Goal: Task Accomplishment & Management: Use online tool/utility

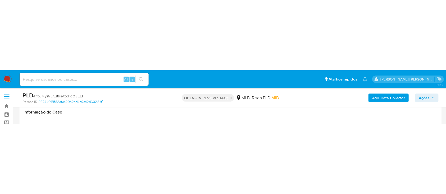
scroll to position [458, 0]
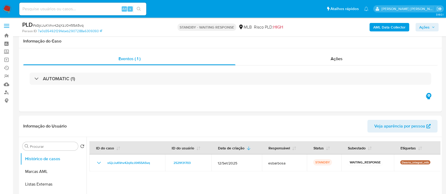
select select "10"
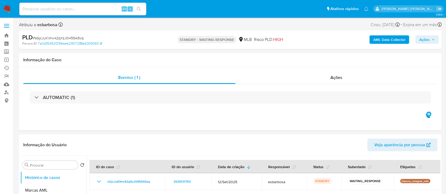
scroll to position [35, 0]
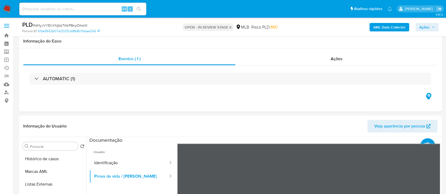
select select "10"
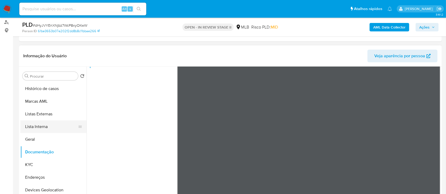
scroll to position [35, 0]
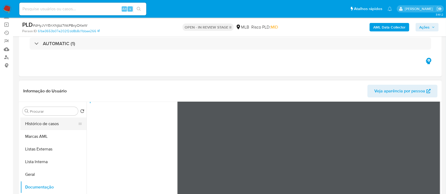
click at [38, 122] on button "Histórico de casos" at bounding box center [51, 124] width 62 height 13
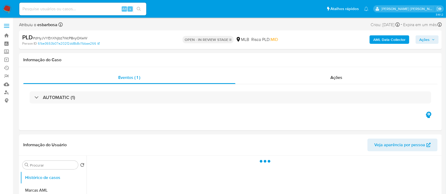
select select "10"
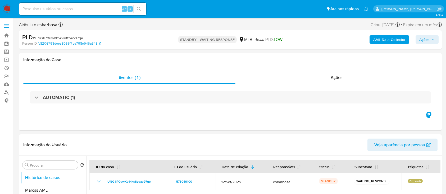
select select "10"
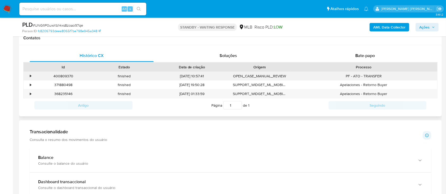
scroll to position [212, 0]
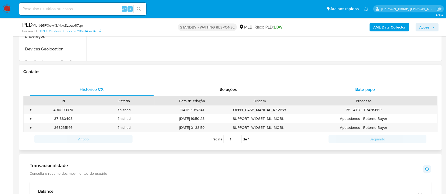
click at [326, 88] on div "Bate-papo" at bounding box center [365, 89] width 124 height 13
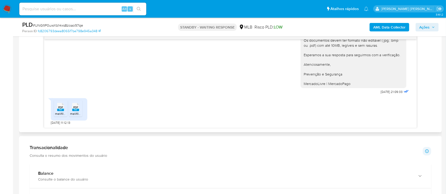
scroll to position [282, 0]
click at [78, 108] on rect at bounding box center [75, 109] width 7 height 2
click at [56, 111] on span "melifile82436069208351166.pdf" at bounding box center [77, 113] width 45 height 4
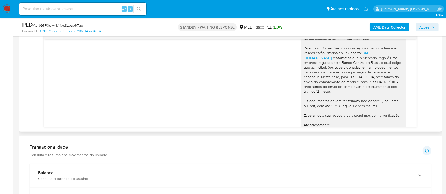
scroll to position [0, 0]
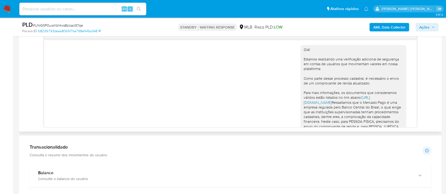
click at [354, 105] on link "https://www.mercadopago.com.br/ajuda/24752" at bounding box center [337, 100] width 66 height 10
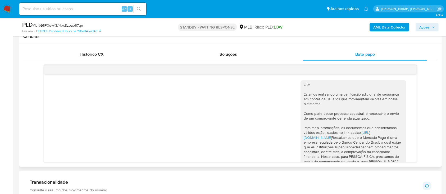
drag, startPoint x: 378, startPoint y: 142, endPoint x: 298, endPoint y: 129, distance: 81.6
click at [300, 129] on div "Olá! Estamos realizando uma verificação adicional de segurança em contas de usu…" at bounding box center [353, 154] width 106 height 149
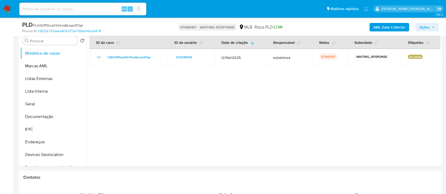
scroll to position [70, 0]
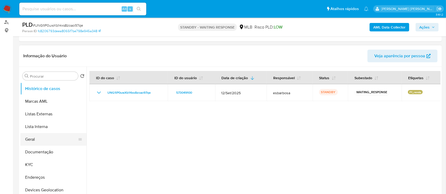
click at [32, 140] on button "Geral" at bounding box center [51, 139] width 62 height 13
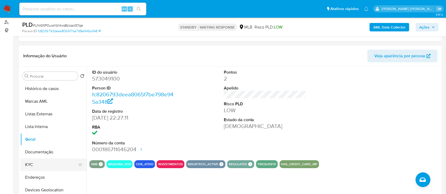
click at [35, 164] on button "KYC" at bounding box center [51, 165] width 62 height 13
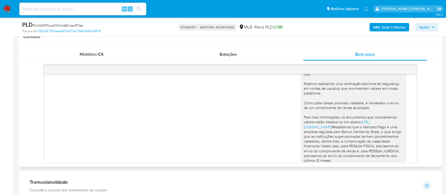
scroll to position [0, 0]
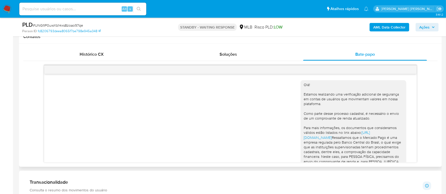
click at [385, 140] on div "Olá! Estamos realizando uma verificação adicional de segurança em contas de usu…" at bounding box center [353, 155] width 99 height 144
drag, startPoint x: 380, startPoint y: 143, endPoint x: 299, endPoint y: 86, distance: 99.2
click at [304, 86] on div "Olá! Estamos realizando uma verificação adicional de segurança em contas de usu…" at bounding box center [353, 155] width 99 height 144
copy div "Olá! Estamos realizando uma verificação adicional de segurança em contas de usu…"
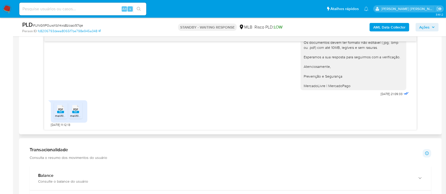
scroll to position [282, 0]
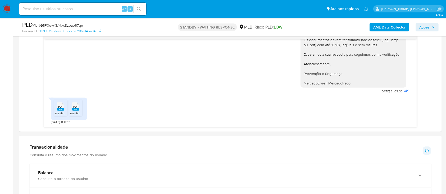
click at [70, 27] on span "# UNG1lP0uwXb14xs8zoao97qe" at bounding box center [58, 25] width 50 height 5
copy span "UNG1lP0uwXb14xs8zoao97qe"
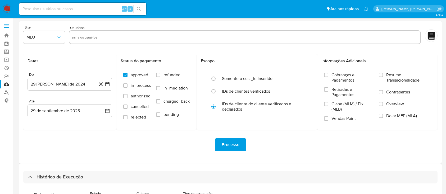
select select "10"
click at [10, 8] on img at bounding box center [7, 8] width 9 height 9
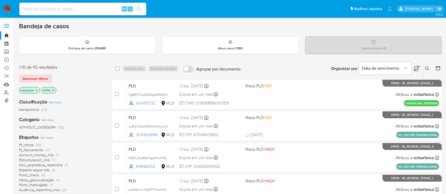
click at [427, 70] on icon at bounding box center [427, 69] width 4 height 4
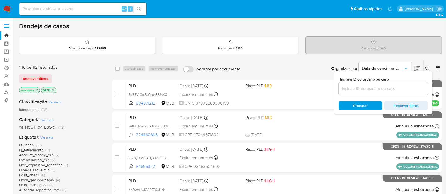
click at [354, 90] on input at bounding box center [382, 88] width 89 height 7
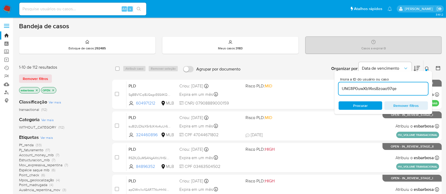
type input "UNG1lP0uwXb14xs8zoao97qe"
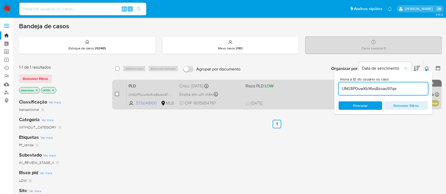
click at [117, 95] on input "checkbox" at bounding box center [117, 94] width 4 height 4
checkbox input "true"
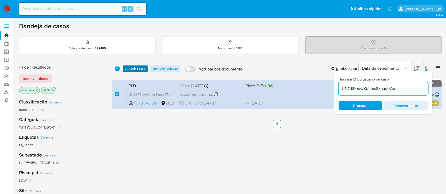
click at [134, 69] on span "Atribuir 1 caso" at bounding box center [135, 68] width 20 height 5
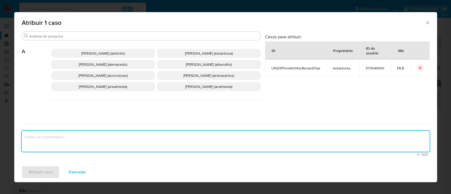
click at [30, 137] on textarea "assign-modal" at bounding box center [226, 141] width 408 height 21
paste textarea "UNG1lP0uwXb14xs8zoao97qe"
type textarea "UNG1lP0uwXb14xs8zoao97qe"
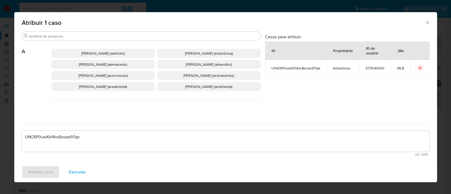
click at [41, 173] on div "Atribuir caso Cancelar" at bounding box center [225, 172] width 423 height 20
click at [186, 51] on span "Alessandra Da Silva Barbosa (esbarbosa)" at bounding box center [209, 53] width 48 height 5
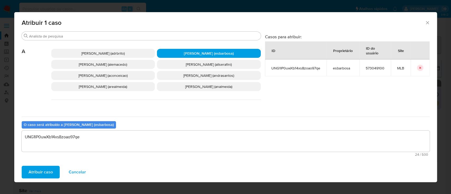
click at [43, 172] on span "Atribuir caso" at bounding box center [41, 173] width 24 height 12
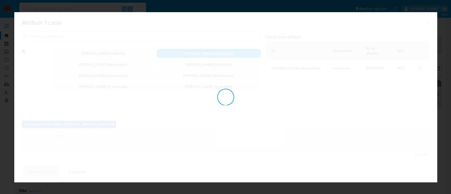
checkbox input "false"
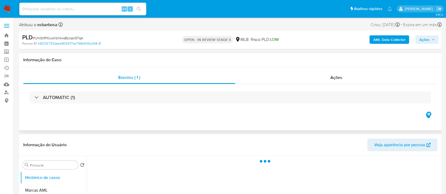
select select "10"
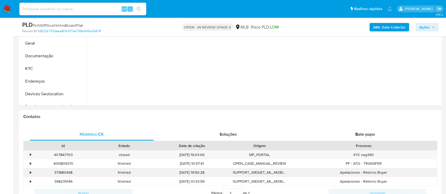
scroll to position [212, 0]
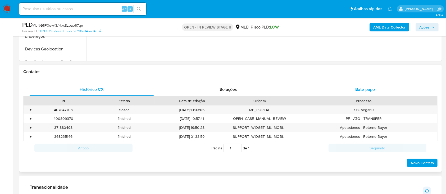
click at [342, 90] on div "Bate-papo" at bounding box center [365, 89] width 124 height 13
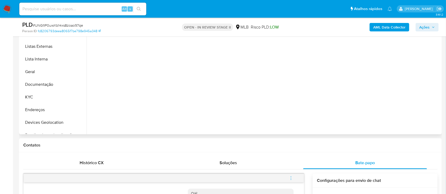
scroll to position [70, 0]
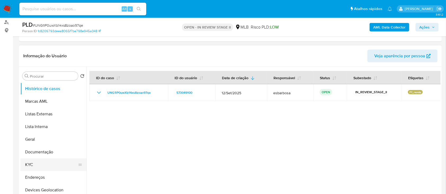
click at [32, 162] on button "KYC" at bounding box center [51, 165] width 62 height 13
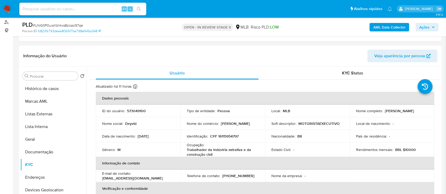
click at [419, 111] on div "Nome completo : Deyvid da Silva Costa" at bounding box center [392, 111] width 72 height 5
drag, startPoint x: 395, startPoint y: 111, endPoint x: 384, endPoint y: 111, distance: 11.1
click at [385, 111] on p "Deyvid da Silva Costa" at bounding box center [399, 111] width 29 height 5
copy p "Deyvid"
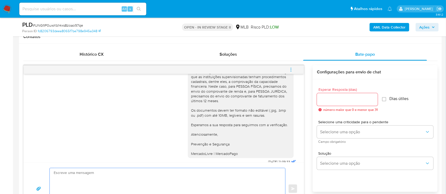
click at [87, 175] on textarea at bounding box center [166, 189] width 225 height 42
paste textarea "Deyvid"
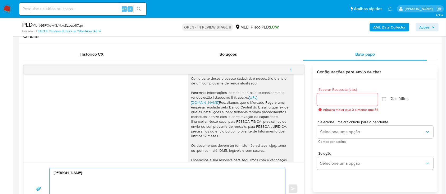
scroll to position [0, 0]
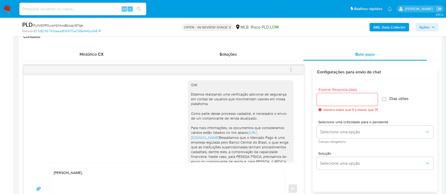
drag, startPoint x: 186, startPoint y: 94, endPoint x: 265, endPoint y: 141, distance: 91.4
click at [265, 141] on div "Olá! Estamos realizando uma verificação adicional de segurança em contas de usu…" at bounding box center [240, 155] width 99 height 144
copy div "Estamos realizando uma verificação adicional de segurança em contas de usuários…"
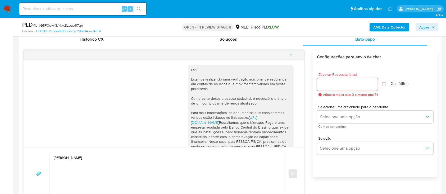
scroll to position [282, 0]
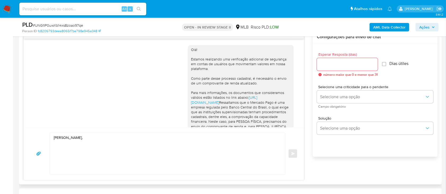
click at [77, 141] on textarea "Olá Deyvid," at bounding box center [166, 154] width 225 height 42
type textarea "Olá Deyvid!"
click at [330, 65] on input "Esperar Resposta (dias)" at bounding box center [347, 64] width 61 height 7
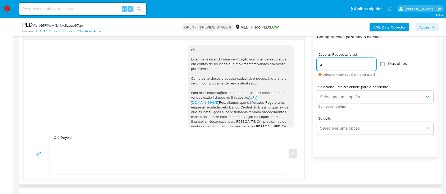
type input "2"
click at [385, 65] on input "Dias útiles" at bounding box center [382, 64] width 4 height 4
checkbox input "true"
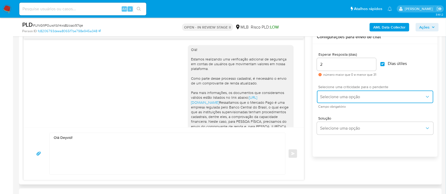
click at [366, 101] on button "Selecione uma opção" at bounding box center [375, 97] width 116 height 13
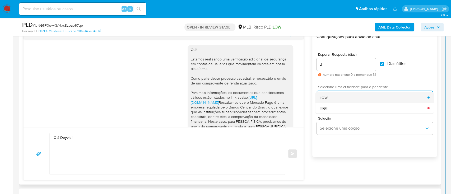
click at [339, 98] on div "LOW" at bounding box center [374, 97] width 108 height 11
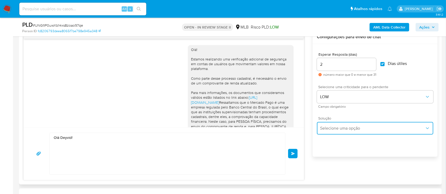
click at [333, 130] on span "Selecione uma opção" at bounding box center [372, 128] width 105 height 5
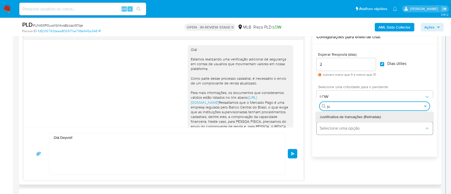
type input "jus"
click at [336, 116] on span "Justificativa de transações (Retiradas)" at bounding box center [350, 117] width 61 height 5
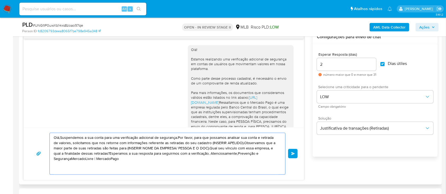
drag, startPoint x: 121, startPoint y: 159, endPoint x: 41, endPoint y: 132, distance: 84.0
click at [42, 133] on div "Olá,Suspendemos a sua conta para uma verificação adicional de segurança.Por fav…" at bounding box center [164, 154] width 268 height 42
paste textarea "Estamos realizando uma verificação adicional de segurança em contas de usuários…"
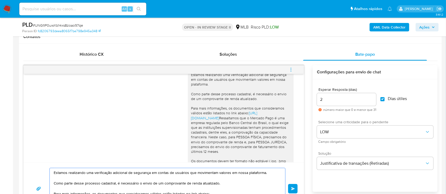
scroll to position [35, 0]
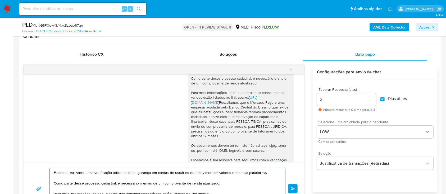
click at [54, 171] on textarea "Estamos realizando uma verificação adicional de segurança em contas de usuários…" at bounding box center [166, 189] width 225 height 42
paste textarea "Deyvid"
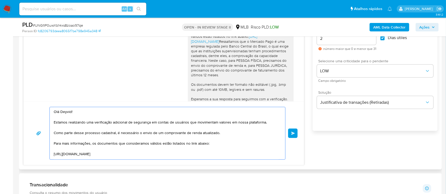
scroll to position [317, 0]
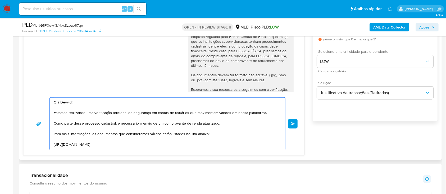
drag, startPoint x: 54, startPoint y: 113, endPoint x: 229, endPoint y: 126, distance: 175.8
click at [229, 126] on textarea "Olá Deyvid! Estamos realizando uma verificação adicional de segurança em contas…" at bounding box center [166, 124] width 225 height 52
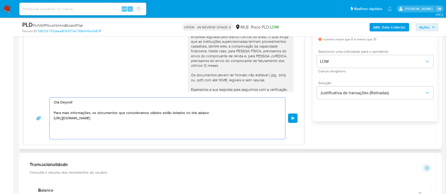
paste textarea "Estamos realizando uma verificação adicional de segurança em contas de usuários…"
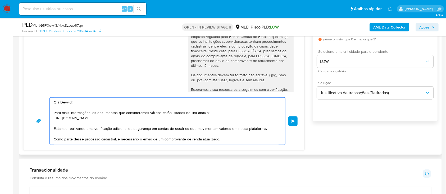
click at [95, 134] on textarea "Olá Deyvid! Para mais informações, os documentos que consideramos válidos estão…" at bounding box center [166, 121] width 225 height 47
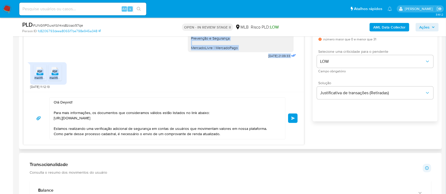
scroll to position [115, 0]
drag, startPoint x: 186, startPoint y: 46, endPoint x: 241, endPoint y: 47, distance: 54.5
copy div "Ressaltamos que o Mercado Pago é uma empresa regulada pelo Banco Central do Bra…"
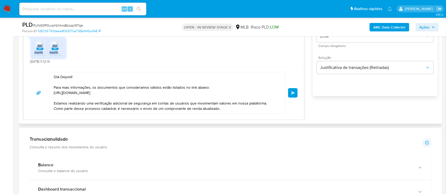
scroll to position [353, 0]
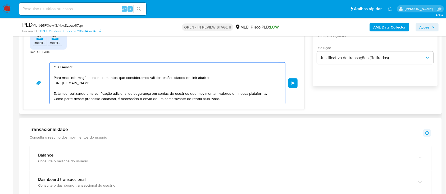
click at [223, 100] on textarea "Olá Deyvid! Para mais informações, os documentos que consideramos válidos estão…" at bounding box center [166, 84] width 225 height 42
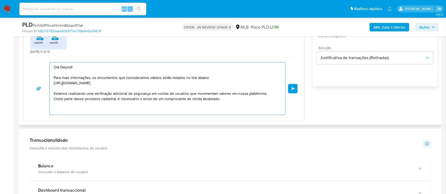
paste textarea "Ressaltamos que o Mercado Pago é uma empresa regulada pelo Banco Central do Bra…"
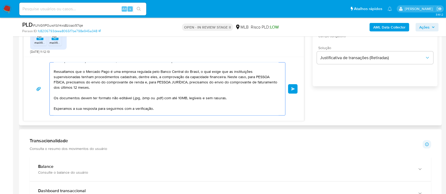
scroll to position [59, 0]
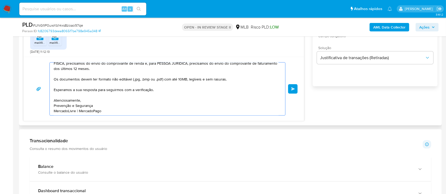
click at [82, 85] on textarea "Olá Deyvid! Para mais informações, os documentos que consideramos válidos estão…" at bounding box center [166, 89] width 225 height 53
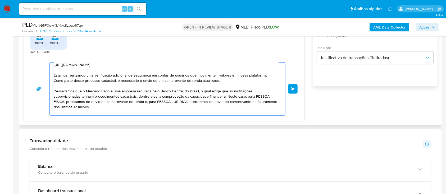
scroll to position [53, 0]
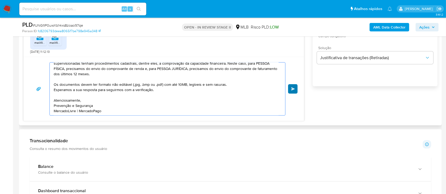
type textarea "Olá Deyvid! Para mais informações, os documentos que consideramos válidos estão…"
click at [293, 88] on span "common.send" at bounding box center [293, 89] width 4 height 3
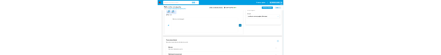
scroll to position [260, 0]
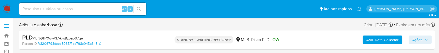
select select "10"
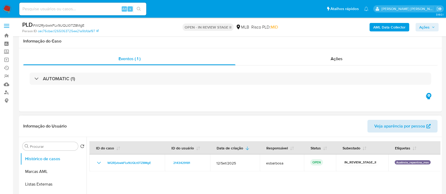
scroll to position [35, 0]
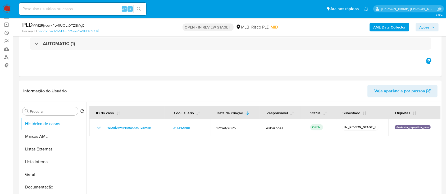
click at [387, 26] on b "AML Data Collector" at bounding box center [389, 27] width 32 height 8
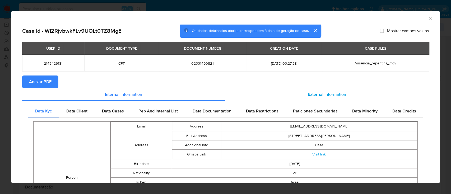
click at [310, 94] on span "External information" at bounding box center [327, 95] width 38 height 6
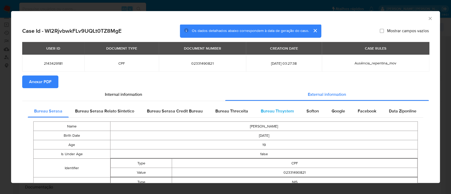
click at [278, 109] on span "Bureau Thsystem" at bounding box center [277, 111] width 33 height 6
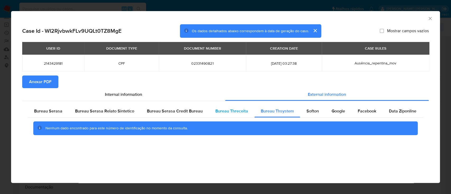
click at [227, 115] on div "Bureau Threceita" at bounding box center [231, 111] width 45 height 13
click at [232, 111] on span "Bureau Threceita" at bounding box center [232, 111] width 33 height 6
click at [268, 111] on span "Bureau Thsystem" at bounding box center [277, 111] width 33 height 6
click at [228, 111] on span "Bureau Threceita" at bounding box center [232, 111] width 33 height 6
click at [430, 16] on icon "Fechar a janela" at bounding box center [430, 18] width 5 height 5
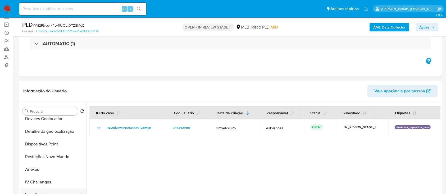
scroll to position [106, 0]
click at [43, 168] on button "Anexos" at bounding box center [51, 170] width 62 height 13
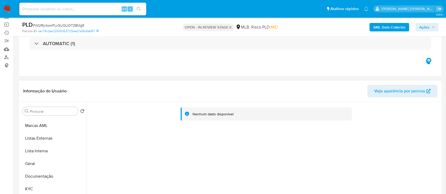
scroll to position [0, 0]
click at [387, 26] on b "AML Data Collector" at bounding box center [389, 27] width 32 height 8
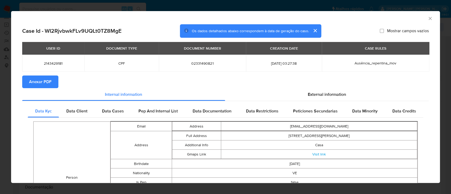
click at [47, 84] on span "Anexar PDF" at bounding box center [40, 82] width 22 height 12
click at [428, 19] on icon "Fechar a janela" at bounding box center [430, 18] width 5 height 5
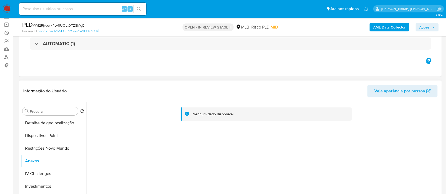
scroll to position [141, 0]
click at [54, 125] on button "Restrições Novo Mundo" at bounding box center [51, 122] width 62 height 13
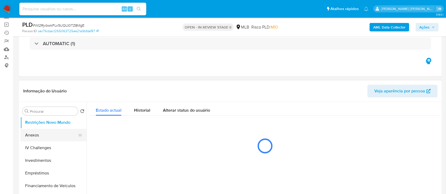
click at [40, 137] on button "Anexos" at bounding box center [51, 135] width 62 height 13
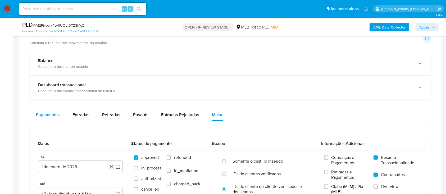
scroll to position [353, 0]
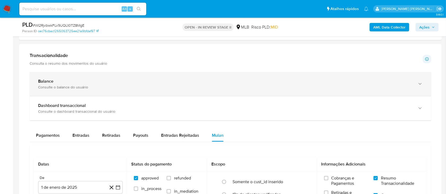
click at [61, 82] on div "Balance" at bounding box center [225, 81] width 374 height 5
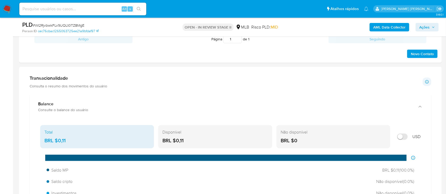
scroll to position [317, 0]
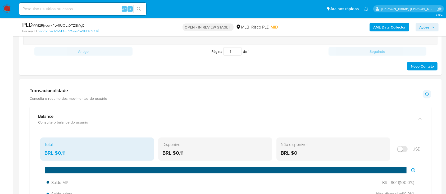
click at [69, 92] on h1 "Transacionalidade" at bounding box center [68, 91] width 77 height 6
click at [54, 90] on h1 "Transacionalidade" at bounding box center [68, 91] width 77 height 6
click at [224, 94] on div "Transacionalidade Consulta o resumo dos movimentos do usuário Informações trans…" at bounding box center [230, 94] width 401 height 13
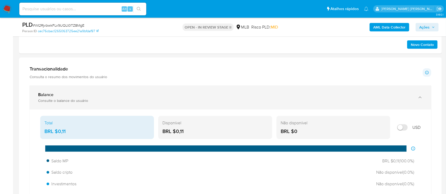
scroll to position [388, 0]
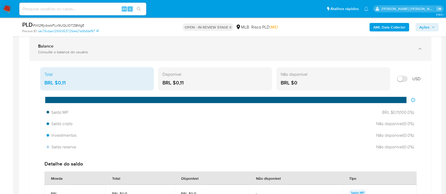
click at [93, 47] on div "Balance" at bounding box center [225, 46] width 374 height 5
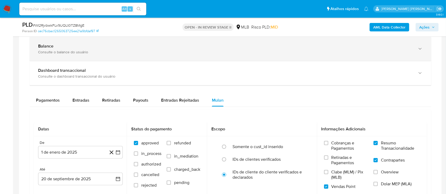
click at [75, 47] on div "Balance" at bounding box center [225, 46] width 374 height 5
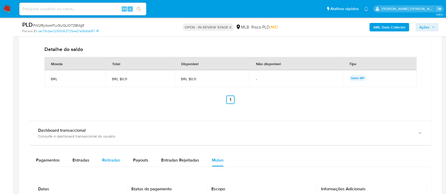
scroll to position [529, 0]
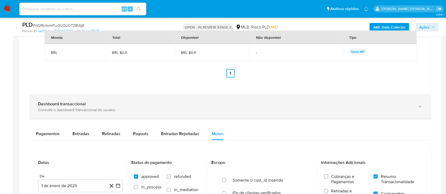
click at [131, 107] on div "Dashboard transaccional" at bounding box center [225, 104] width 374 height 5
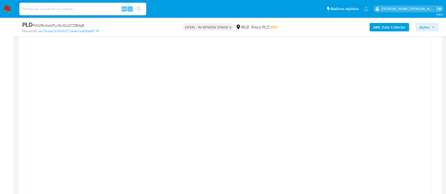
scroll to position [599, 0]
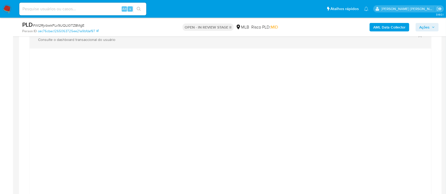
click at [156, 47] on div "Dashboard transaccional Consulte o dashboard transaccional do usuário" at bounding box center [230, 37] width 401 height 24
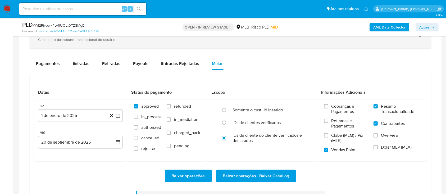
click at [156, 47] on div "Dashboard transaccional Consulte o dashboard transaccional do usuário" at bounding box center [230, 37] width 401 height 24
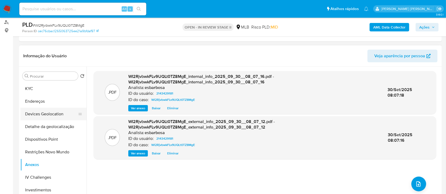
scroll to position [35, 0]
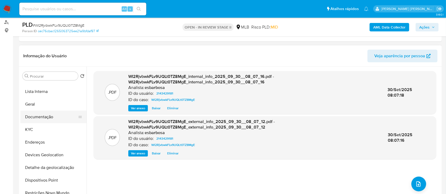
click at [44, 116] on button "Documentação" at bounding box center [51, 117] width 62 height 13
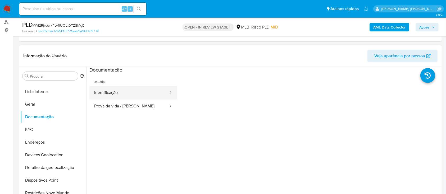
click at [126, 92] on button "Identificação" at bounding box center [128, 92] width 79 height 13
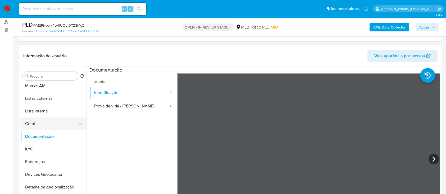
scroll to position [0, 0]
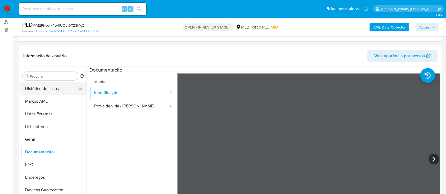
click at [53, 86] on button "Histórico de casos" at bounding box center [51, 89] width 62 height 13
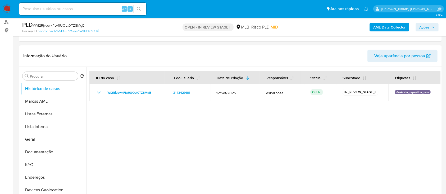
click at [422, 25] on span "Ações" at bounding box center [424, 27] width 10 height 8
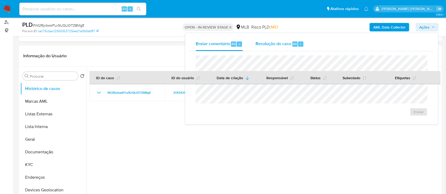
click at [270, 44] on span "Resolução do caso" at bounding box center [273, 44] width 36 height 6
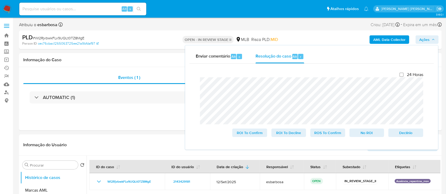
click at [198, 83] on div "24 Horas ROI To Confirm ROI To Decline ROS To Confirm No ROI Declínio" at bounding box center [312, 105] width 232 height 74
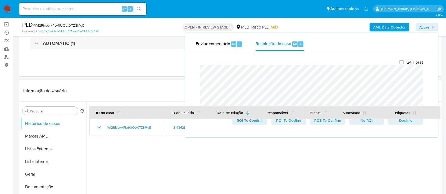
scroll to position [70, 0]
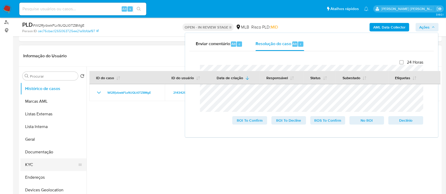
click at [34, 164] on button "KYC" at bounding box center [51, 165] width 62 height 13
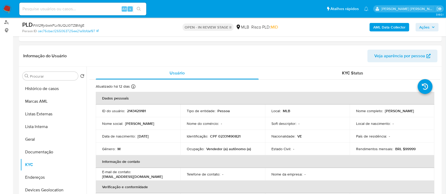
drag, startPoint x: 408, startPoint y: 113, endPoint x: 354, endPoint y: 113, distance: 54.5
click at [354, 113] on td "Nome completo : Johan Manuel Montano Febres" at bounding box center [392, 111] width 85 height 13
copy p "Johan Manuel Montano Febres"
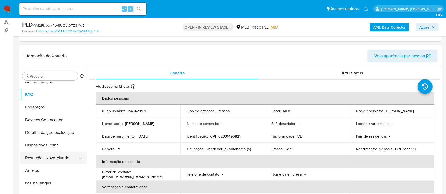
click at [45, 157] on button "Restrições Novo Mundo" at bounding box center [51, 158] width 62 height 13
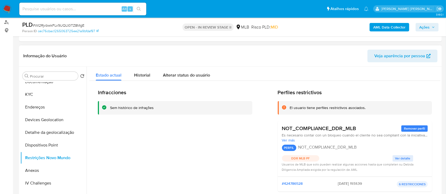
click at [139, 107] on div "Sem histórico de infrações" at bounding box center [132, 108] width 44 height 5
click at [358, 129] on div "NOT_COMPLIANCE_DDR_MLB Remover perfil" at bounding box center [355, 128] width 146 height 7
drag, startPoint x: 366, startPoint y: 108, endPoint x: 315, endPoint y: 110, distance: 51.3
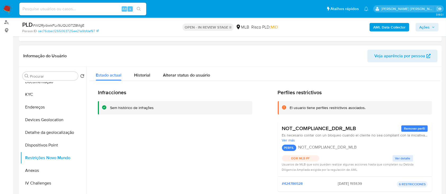
click at [315, 110] on div "El usuario tiene perfiles restrictivos asociados." at bounding box center [359, 108] width 138 height 5
drag, startPoint x: 359, startPoint y: 126, endPoint x: 294, endPoint y: 129, distance: 65.6
click at [294, 129] on div "NOT_COMPLIANCE_DDR_MLB Remover perfil" at bounding box center [355, 128] width 146 height 7
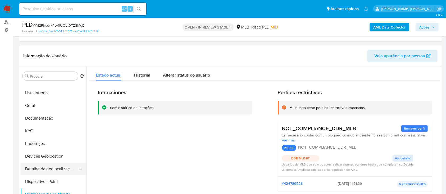
scroll to position [0, 0]
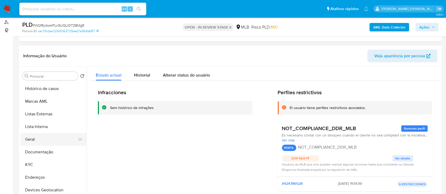
click at [40, 138] on button "Geral" at bounding box center [51, 139] width 62 height 13
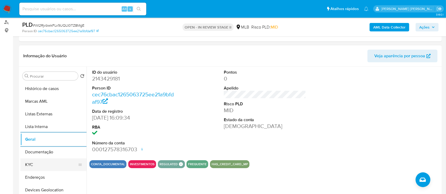
click at [49, 161] on button "KYC" at bounding box center [51, 165] width 62 height 13
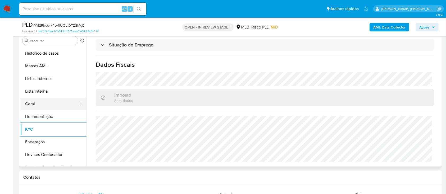
scroll to position [35, 0]
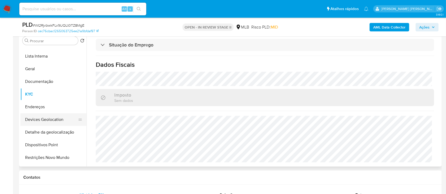
click at [51, 120] on button "Devices Geolocation" at bounding box center [51, 119] width 62 height 13
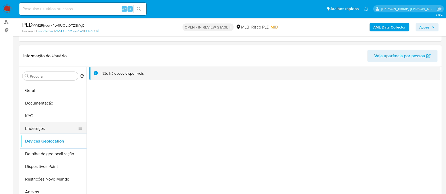
scroll to position [70, 0]
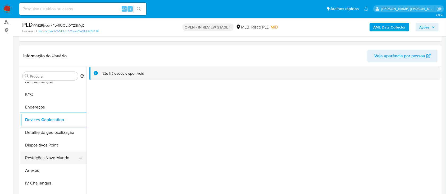
click at [47, 159] on button "Restrições Novo Mundo" at bounding box center [51, 158] width 62 height 13
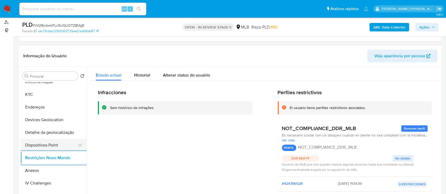
click at [63, 143] on button "Dispositivos Point" at bounding box center [51, 145] width 62 height 13
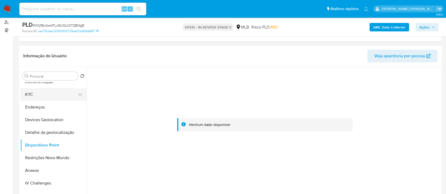
click at [50, 94] on button "KYC" at bounding box center [51, 94] width 62 height 13
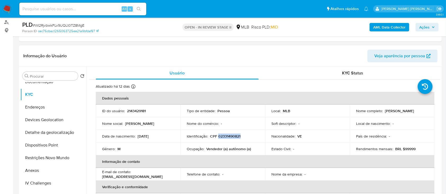
drag, startPoint x: 242, startPoint y: 136, endPoint x: 217, endPoint y: 136, distance: 25.1
click at [217, 136] on div "Identificação : CPF 02331490821" at bounding box center [223, 136] width 72 height 5
copy p "02331490821"
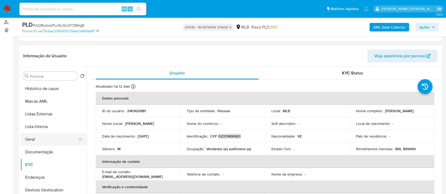
click at [38, 136] on button "Geral" at bounding box center [51, 139] width 62 height 13
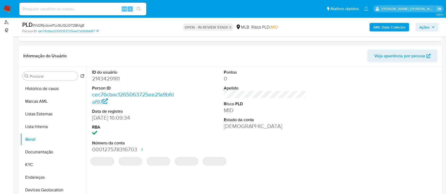
click at [299, 52] on header "Informação do Usuário Veja aparência por pessoa" at bounding box center [230, 56] width 414 height 13
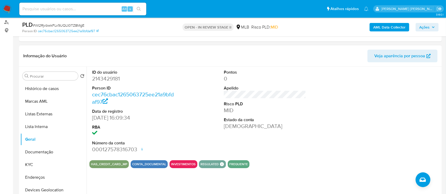
click at [110, 79] on dd "2143429181" at bounding box center [133, 78] width 83 height 7
copy dd "2143429181"
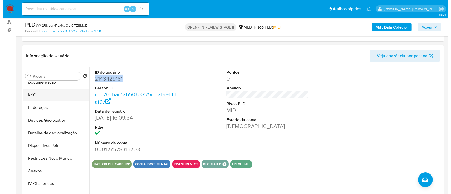
scroll to position [70, 0]
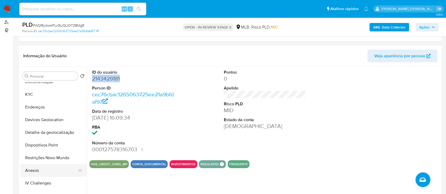
click at [39, 172] on button "Anexos" at bounding box center [51, 170] width 62 height 13
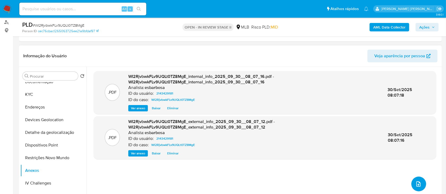
click at [417, 182] on icon "upload-file" at bounding box center [418, 184] width 6 height 6
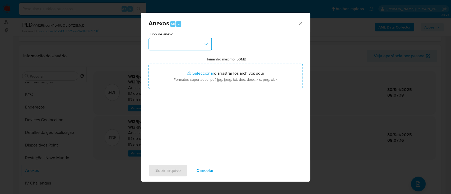
click at [192, 47] on button "button" at bounding box center [180, 44] width 63 height 13
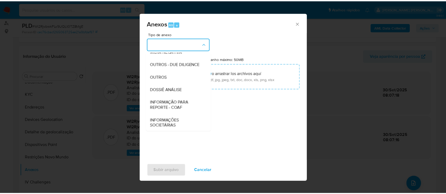
scroll to position [81, 0]
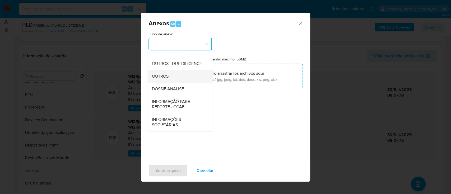
click at [179, 75] on div "OUTROS" at bounding box center [179, 76] width 54 height 13
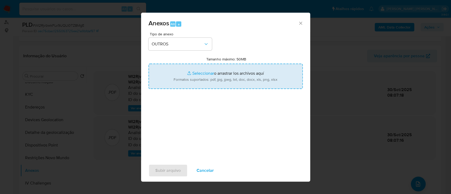
click at [195, 75] on input "Tamanho máximo: 50MB Seleccionar archivos" at bounding box center [226, 76] width 154 height 25
type input "C:\fakepath\Mulan 2143429181_2025_09_23_17_22_41.xlsx"
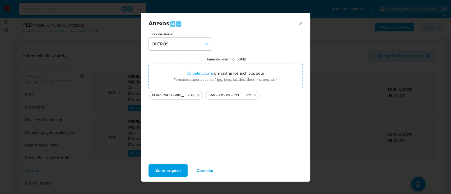
click at [169, 171] on span "Subir arquivo" at bounding box center [167, 171] width 25 height 12
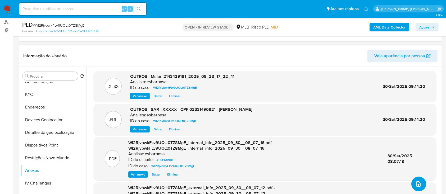
scroll to position [28, 0]
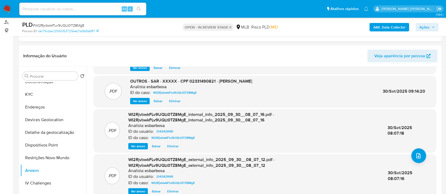
click at [420, 28] on span "Ações" at bounding box center [424, 27] width 10 height 8
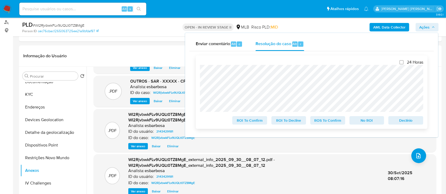
click at [332, 121] on span "ROS To Confirm" at bounding box center [328, 120] width 28 height 7
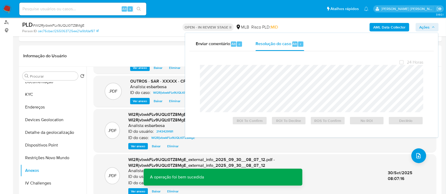
click at [47, 25] on span "# WI2RjvbwkFLv9UQLt0TZ8MgE" at bounding box center [59, 25] width 52 height 5
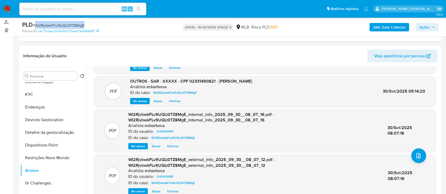
click at [47, 25] on span "# WI2RjvbwkFLv9UQLt0TZ8MgE" at bounding box center [59, 25] width 52 height 5
copy span "WI2RjvbwkFLv9UQLt0TZ8MgE"
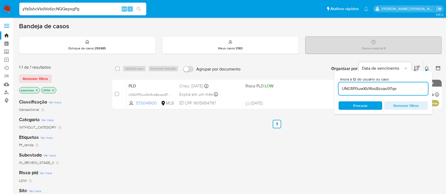
type input "yYa5shcVkdVo6zcNQQepxgPg"
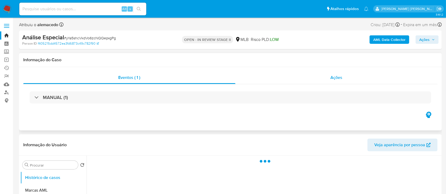
select select "10"
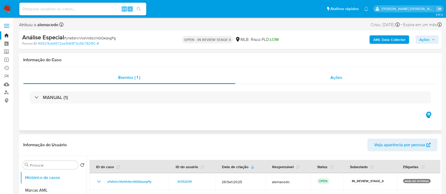
click at [255, 79] on div "Ações" at bounding box center [336, 77] width 202 height 13
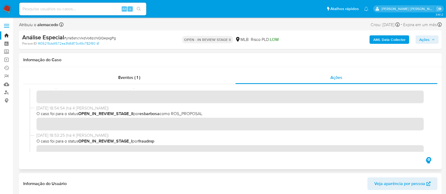
scroll to position [127, 0]
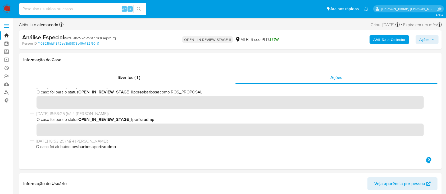
click at [70, 10] on input at bounding box center [82, 9] width 127 height 7
paste input "2013113466"
type input "2013113466"
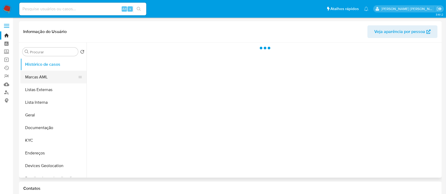
select select "10"
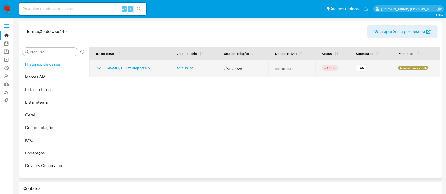
click at [98, 68] on icon "Mostrar/Ocultar" at bounding box center [99, 68] width 6 height 6
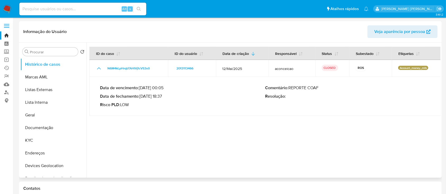
drag, startPoint x: 163, startPoint y: 96, endPoint x: 142, endPoint y: 96, distance: 21.2
click at [142, 96] on p "Data de fechamento : [DATE] 18:37" at bounding box center [182, 96] width 165 height 5
click at [91, 9] on input at bounding box center [82, 9] width 127 height 7
paste input "2238049964"
type input "2238049964"
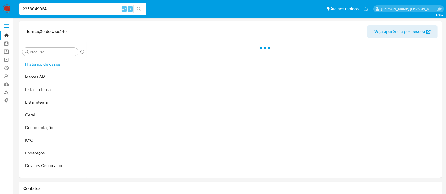
select select "10"
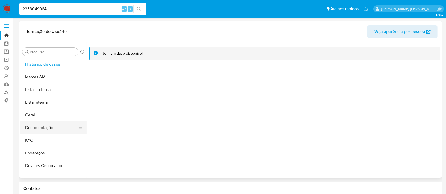
click at [42, 130] on button "Documentação" at bounding box center [51, 128] width 62 height 13
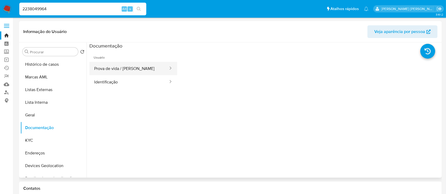
click at [127, 68] on button "Prova de vida / [PERSON_NAME]" at bounding box center [128, 68] width 79 height 13
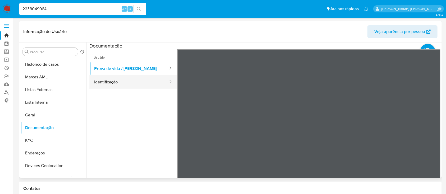
click at [118, 86] on button "Identificação" at bounding box center [128, 81] width 79 height 13
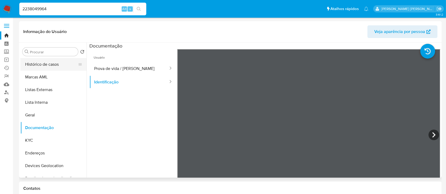
click at [44, 64] on button "Histórico de casos" at bounding box center [51, 64] width 62 height 13
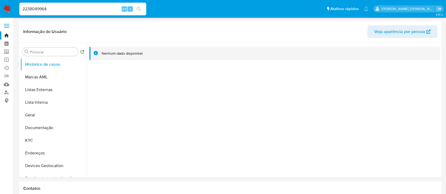
click at [70, 7] on input "2238049964" at bounding box center [82, 9] width 127 height 7
paste input "013113466"
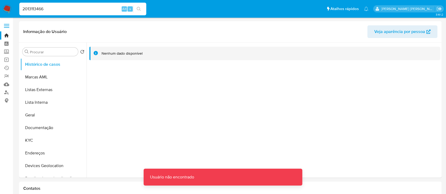
click at [70, 7] on input "2013113466" at bounding box center [82, 9] width 127 height 7
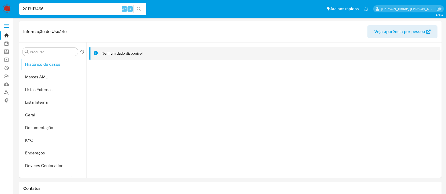
type input "2013113466"
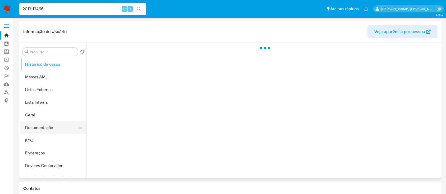
click at [40, 128] on button "Documentação" at bounding box center [51, 128] width 62 height 13
select select "10"
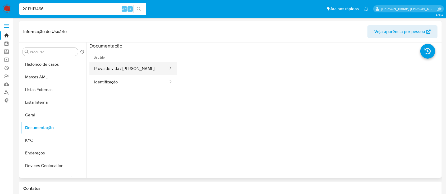
click at [112, 68] on button "Prova de vida / Selfie" at bounding box center [128, 68] width 79 height 13
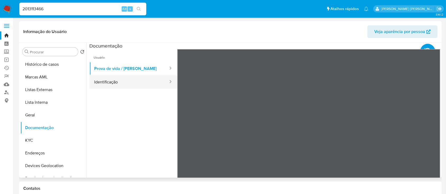
click at [112, 81] on button "Identificação" at bounding box center [128, 81] width 79 height 13
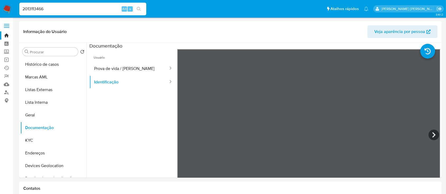
click at [82, 13] on div "2013113466 Alt s" at bounding box center [82, 9] width 127 height 13
click at [82, 10] on input "2013113466" at bounding box center [82, 9] width 127 height 7
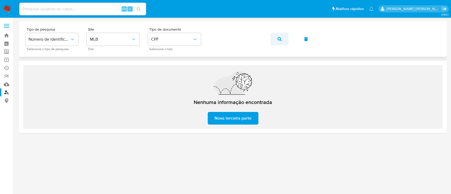
click at [283, 38] on button "button" at bounding box center [280, 39] width 18 height 13
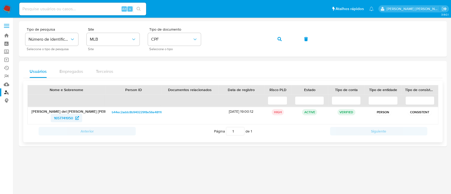
click at [65, 120] on span "1657741950" at bounding box center [63, 118] width 19 height 8
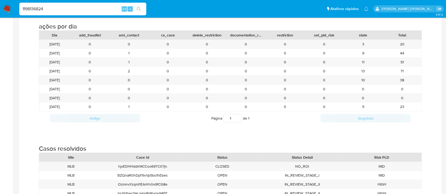
type input "1198136824"
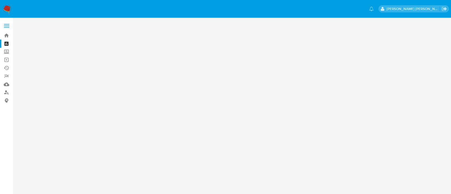
click at [9, 10] on img at bounding box center [7, 8] width 9 height 9
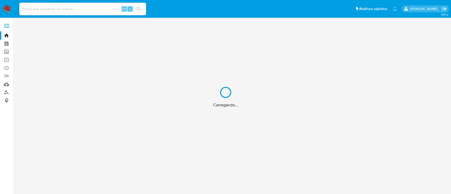
click at [61, 10] on div "Carregando..." at bounding box center [225, 97] width 451 height 194
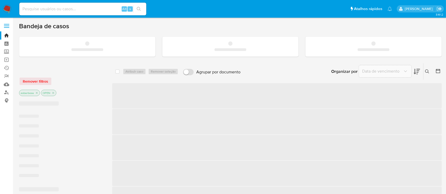
click at [62, 10] on input at bounding box center [82, 9] width 127 height 7
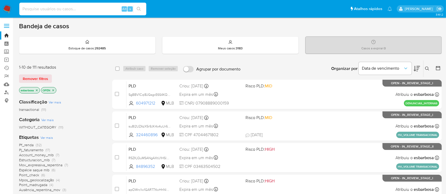
paste input "1198136824"
type input "1198136824"
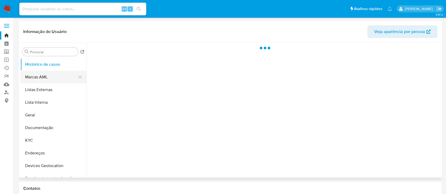
select select "10"
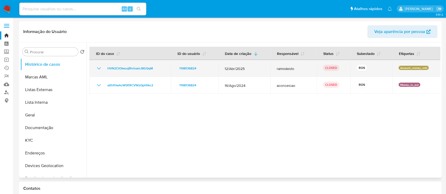
click at [98, 68] on icon "Mostrar/Ocultar" at bounding box center [99, 68] width 6 height 6
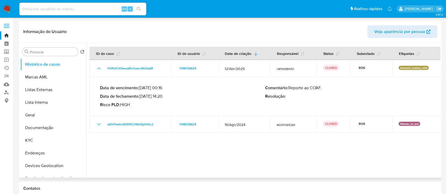
drag, startPoint x: 164, startPoint y: 96, endPoint x: 141, endPoint y: 96, distance: 23.0
click at [141, 96] on p "Data de fechamento : 02/05/2025 14:20" at bounding box center [182, 96] width 165 height 5
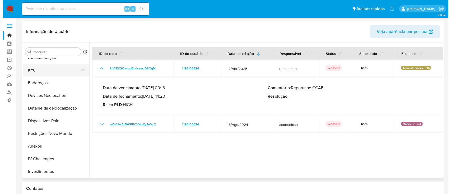
scroll to position [106, 0]
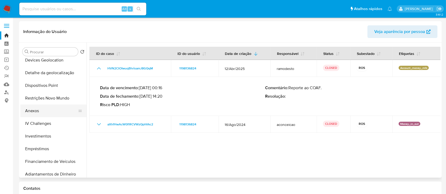
click at [45, 109] on button "Anexos" at bounding box center [51, 111] width 62 height 13
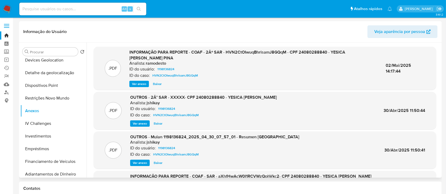
click at [138, 84] on span "Ver anexo" at bounding box center [139, 83] width 14 height 5
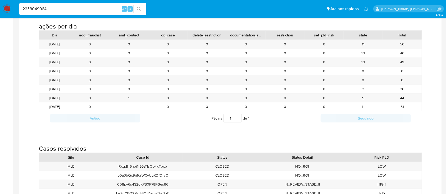
type input "2238049964"
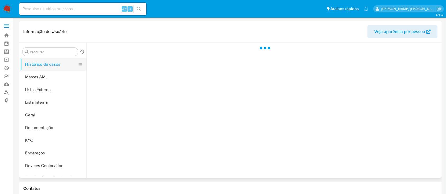
select select "10"
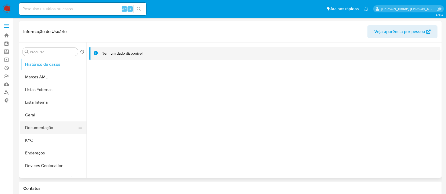
click at [44, 126] on button "Documentação" at bounding box center [51, 128] width 62 height 13
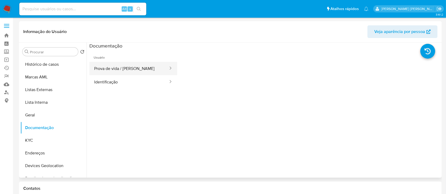
click at [136, 71] on button "Prova de vida / [PERSON_NAME]" at bounding box center [128, 68] width 79 height 13
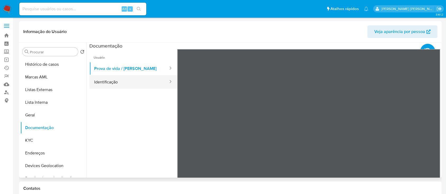
click at [133, 83] on button "Identificação" at bounding box center [128, 81] width 79 height 13
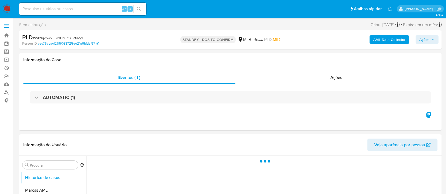
select select "10"
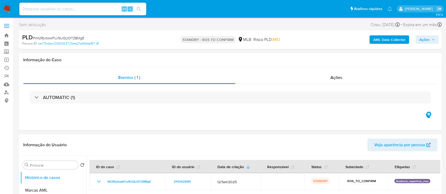
click at [6, 9] on img at bounding box center [7, 8] width 9 height 9
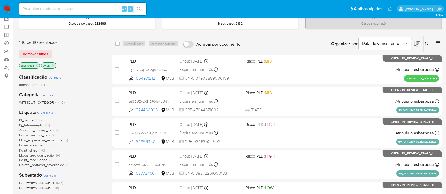
scroll to position [35, 0]
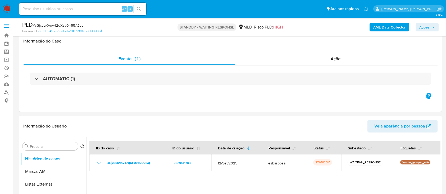
select select "10"
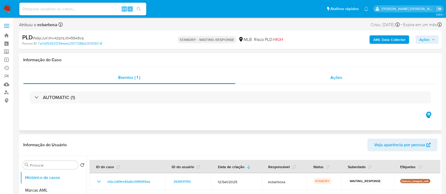
click at [253, 77] on div "Ações" at bounding box center [336, 77] width 202 height 13
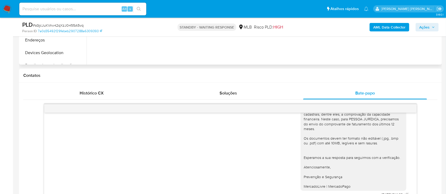
scroll to position [317, 0]
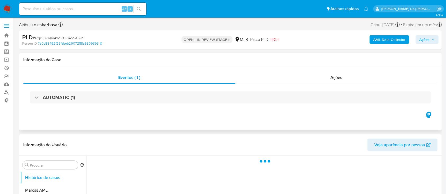
select select "10"
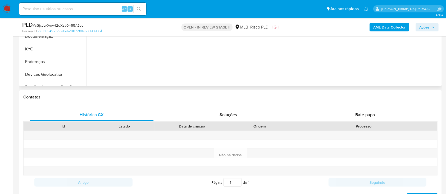
scroll to position [176, 0]
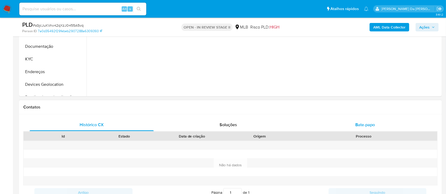
click at [309, 124] on div "Bate-papo" at bounding box center [365, 125] width 124 height 13
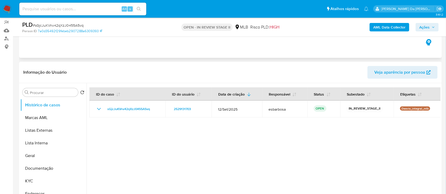
scroll to position [70, 0]
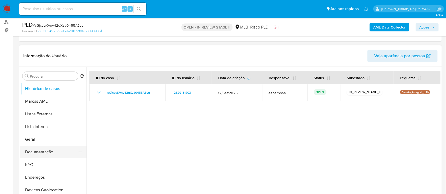
click at [39, 151] on button "Documentação" at bounding box center [51, 152] width 62 height 13
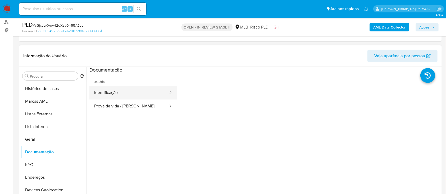
click at [109, 88] on button "Identificação" at bounding box center [128, 92] width 79 height 13
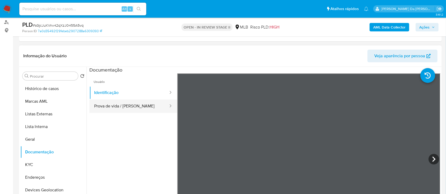
click at [130, 107] on button "Prova de vida / Selfie" at bounding box center [128, 106] width 79 height 13
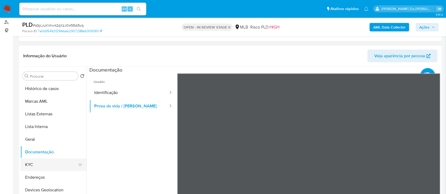
click at [37, 168] on button "KYC" at bounding box center [51, 165] width 62 height 13
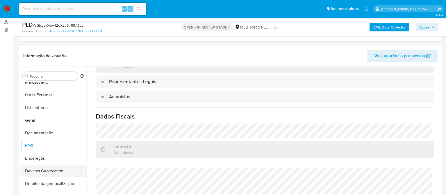
scroll to position [35, 0]
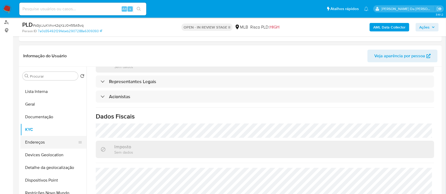
click at [43, 144] on button "Endereços" at bounding box center [51, 142] width 62 height 13
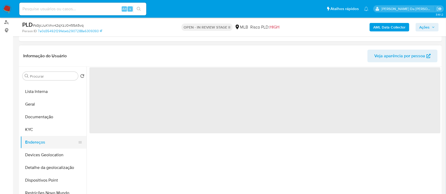
scroll to position [0, 0]
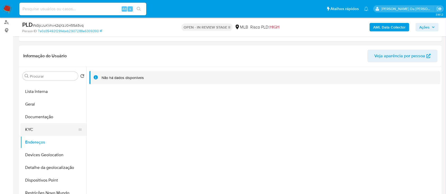
click at [43, 129] on button "KYC" at bounding box center [51, 129] width 62 height 13
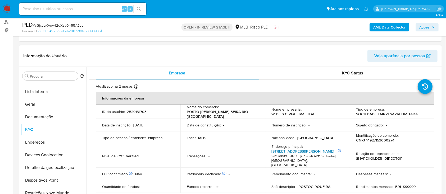
click at [299, 151] on link "Rua Hugulino Pinheiro 370" at bounding box center [302, 151] width 63 height 5
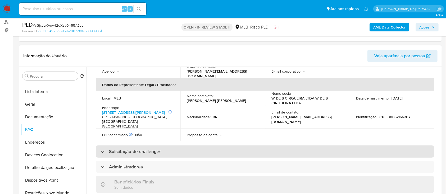
scroll to position [225, 0]
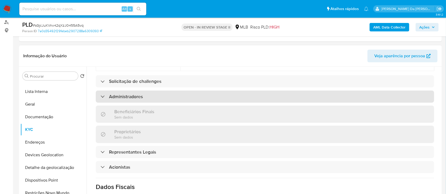
click at [119, 91] on div "Administradores" at bounding box center [265, 97] width 338 height 12
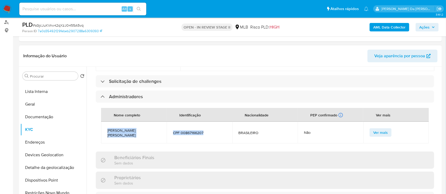
drag, startPoint x: 205, startPoint y: 121, endPoint x: 108, endPoint y: 118, distance: 96.8
click at [108, 122] on tr "WANDERSON DE SOUSA CIRQUEIRA CPF 00867166207 BRASILEIRO Não Ver mais" at bounding box center [265, 133] width 328 height 22
copy tr "WANDERSON DE SOUSA CIRQUEIRA CPF 00867166207"
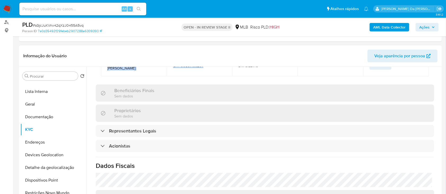
scroll to position [295, 0]
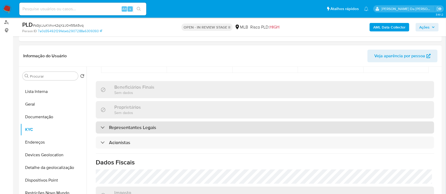
click at [164, 122] on div "Representantes Legais" at bounding box center [265, 128] width 338 height 12
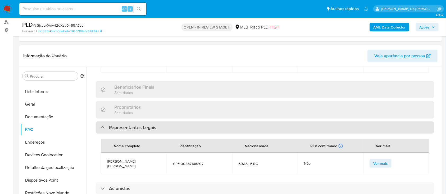
scroll to position [366, 0]
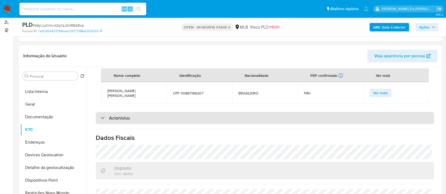
click at [147, 112] on div "Acionistas" at bounding box center [265, 118] width 338 height 12
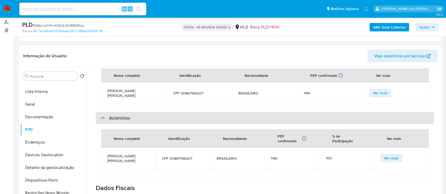
click at [147, 112] on div "Acionistas" at bounding box center [265, 118] width 338 height 12
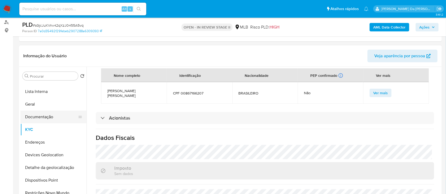
click at [42, 120] on button "Documentação" at bounding box center [51, 117] width 62 height 13
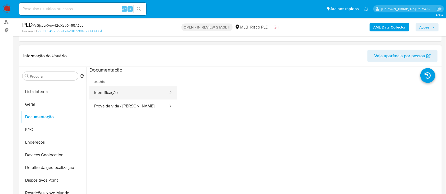
click at [115, 93] on button "Identificação" at bounding box center [128, 92] width 79 height 13
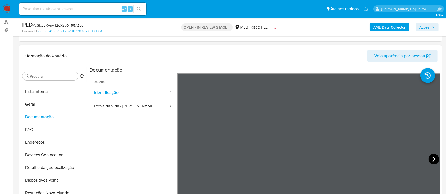
click at [433, 157] on icon at bounding box center [433, 159] width 11 height 11
click at [425, 30] on span "Ações" at bounding box center [424, 27] width 10 height 8
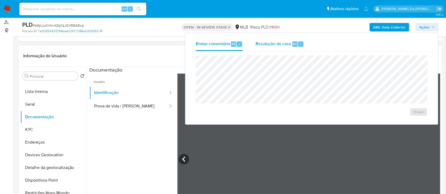
click at [267, 45] on span "Resolução do caso" at bounding box center [273, 44] width 36 height 6
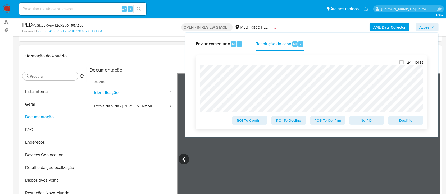
click at [199, 71] on div "24 Horas ROI To Confirm ROI To Decline ROS To Confirm No ROI Declínio" at bounding box center [312, 93] width 232 height 74
click at [32, 132] on button "KYC" at bounding box center [51, 129] width 62 height 13
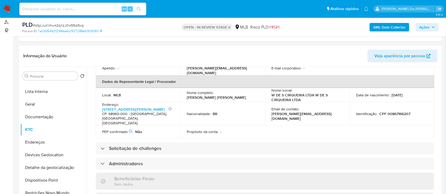
scroll to position [190, 0]
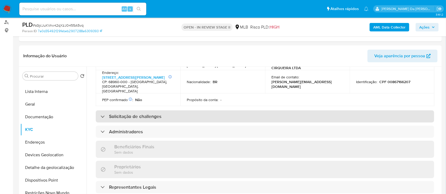
click at [141, 114] on h3 "Solicitação de challenges" at bounding box center [135, 117] width 52 height 6
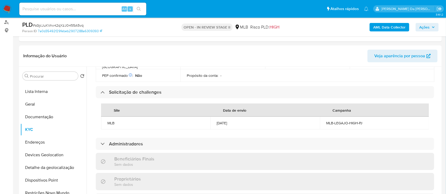
scroll to position [225, 0]
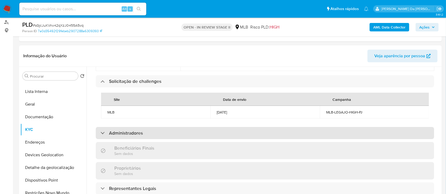
click at [141, 130] on h3 "Administradores" at bounding box center [126, 133] width 34 height 6
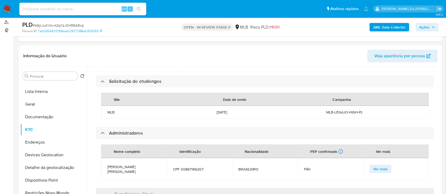
drag, startPoint x: 127, startPoint y: 166, endPoint x: 108, endPoint y: 162, distance: 19.7
click at [108, 165] on span "WANDERSON DE SOUSA CIRQUEIRA" at bounding box center [133, 170] width 53 height 10
copy span "WANDERSON DE SOUSA CIRQUEIRA"
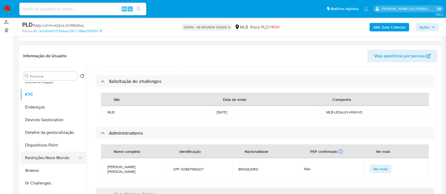
click at [52, 157] on button "Restrições Novo Mundo" at bounding box center [51, 158] width 62 height 13
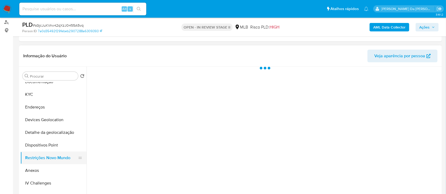
scroll to position [0, 0]
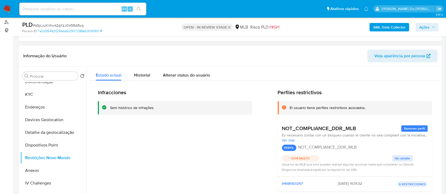
click at [140, 110] on div "Sem histórico de infrações" at bounding box center [132, 108] width 44 height 5
drag, startPoint x: 356, startPoint y: 129, endPoint x: 314, endPoint y: 109, distance: 46.4
click at [314, 109] on div "Perfiles restrictivos El usuario tiene perfiles restrictivos asociados. NOT_COM…" at bounding box center [355, 142] width 154 height 107
click at [38, 86] on button "Documentação" at bounding box center [51, 82] width 62 height 13
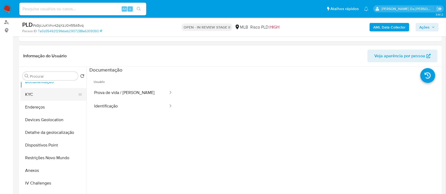
click at [38, 93] on button "KYC" at bounding box center [51, 94] width 62 height 13
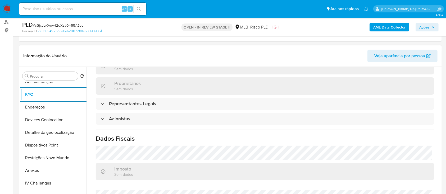
scroll to position [295, 0]
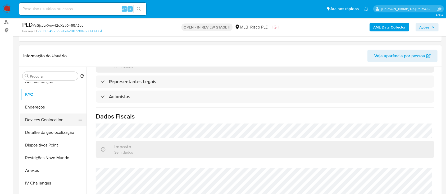
click at [50, 120] on button "Devices Geolocation" at bounding box center [51, 120] width 62 height 13
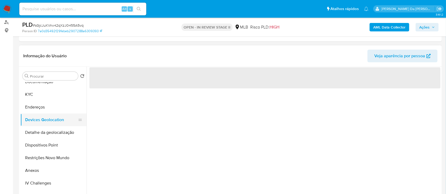
scroll to position [0, 0]
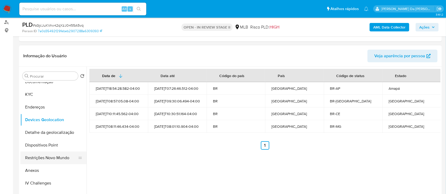
click at [60, 156] on button "Restrições Novo Mundo" at bounding box center [51, 158] width 62 height 13
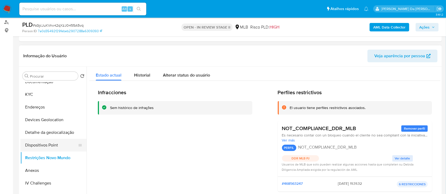
click at [54, 147] on button "Dispositivos Point" at bounding box center [51, 145] width 62 height 13
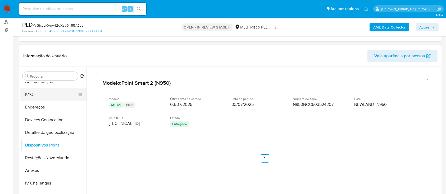
click at [42, 92] on button "KYC" at bounding box center [51, 94] width 62 height 13
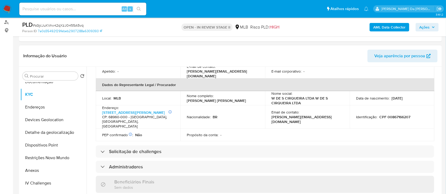
scroll to position [49, 0]
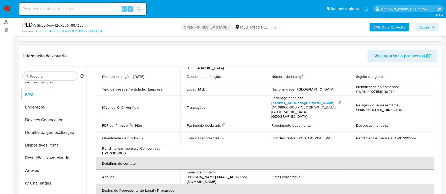
click at [388, 91] on p "CNPJ 14927153000274" at bounding box center [375, 91] width 38 height 5
copy p "14927153000274"
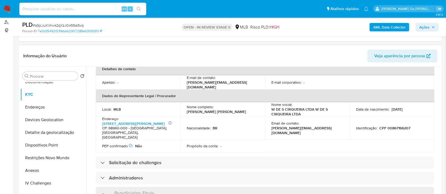
scroll to position [154, 0]
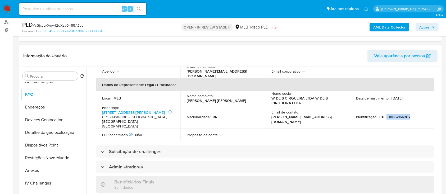
drag, startPoint x: 410, startPoint y: 109, endPoint x: 385, endPoint y: 111, distance: 25.2
click at [385, 115] on div "Identificação : CPF 00867166207" at bounding box center [392, 117] width 72 height 5
copy p "00867166207"
click at [409, 115] on div "Identificação : CPF 00867166207" at bounding box center [392, 117] width 72 height 5
drag, startPoint x: 386, startPoint y: 109, endPoint x: 409, endPoint y: 108, distance: 22.7
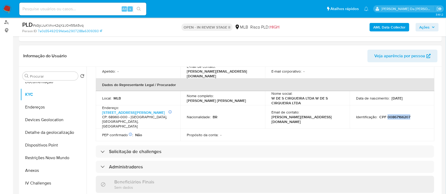
click at [409, 115] on p "CPF 00867166207" at bounding box center [394, 117] width 31 height 5
copy p "00867166207"
click at [68, 24] on span "# sGjcJuKVnv42qXzJ0455A5vq" at bounding box center [58, 25] width 51 height 5
copy span "sGjcJuKVnv42qXzJ0455A5vq"
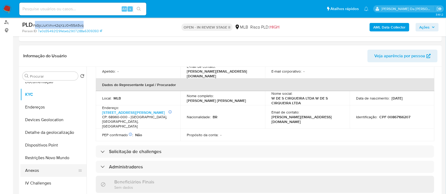
click at [40, 171] on button "Anexos" at bounding box center [51, 170] width 62 height 13
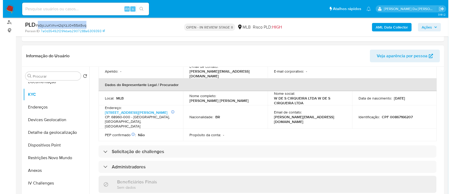
scroll to position [0, 0]
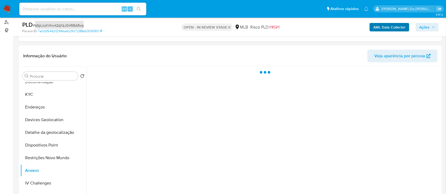
click at [392, 27] on b "AML Data Collector" at bounding box center [389, 27] width 32 height 8
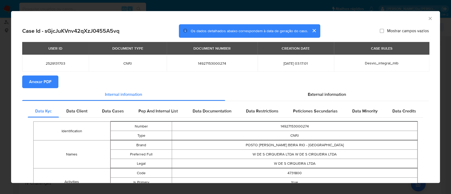
click at [48, 83] on span "Anexar PDF" at bounding box center [40, 82] width 22 height 12
click at [429, 18] on icon "Fechar a janela" at bounding box center [430, 18] width 3 height 3
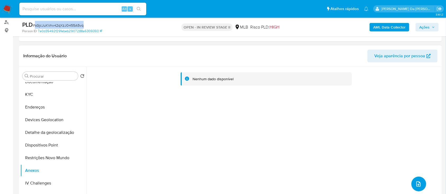
click at [415, 185] on icon "upload-file" at bounding box center [418, 184] width 6 height 6
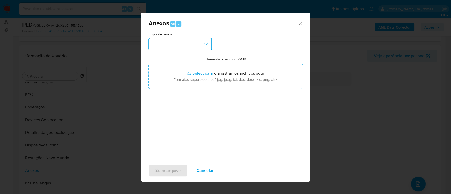
click at [189, 41] on button "button" at bounding box center [180, 44] width 63 height 13
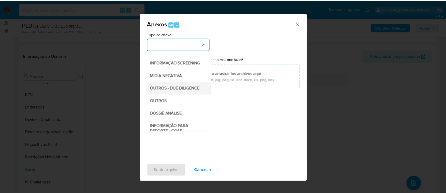
scroll to position [81, 0]
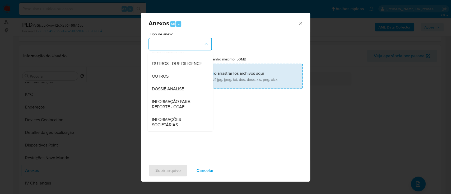
click at [162, 79] on span "OUTROS" at bounding box center [160, 76] width 17 height 5
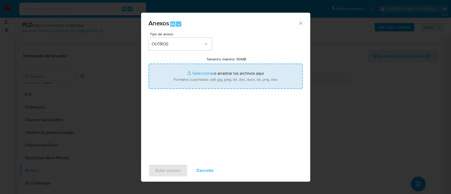
click at [204, 73] on input "Tamanho máximo: 50MB Seleccionar archivos" at bounding box center [226, 76] width 154 height 25
type input "C:\fakepath\Mulan 2529131703_2025_09_22_09_09_19.xlsx"
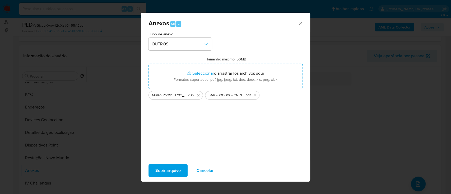
drag, startPoint x: 204, startPoint y: 73, endPoint x: 168, endPoint y: 172, distance: 105.2
click at [168, 172] on span "Subir arquivo" at bounding box center [167, 171] width 25 height 12
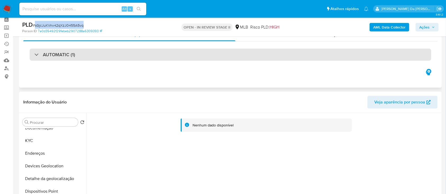
scroll to position [0, 0]
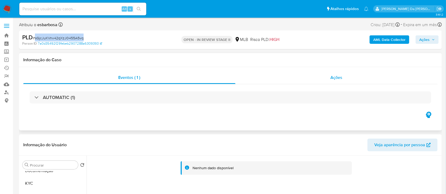
click at [259, 78] on div "Ações" at bounding box center [336, 77] width 202 height 13
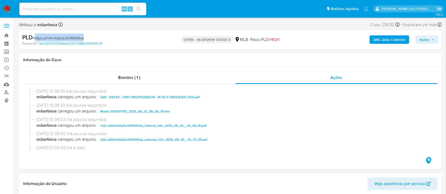
drag, startPoint x: 426, startPoint y: 37, endPoint x: 417, endPoint y: 40, distance: 9.4
click at [425, 37] on span "Ações" at bounding box center [424, 39] width 10 height 8
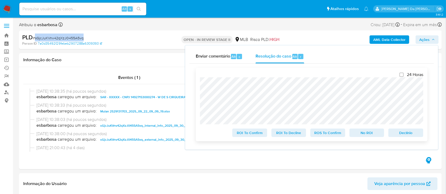
click at [335, 137] on span "ROS To Confirm" at bounding box center [328, 132] width 28 height 7
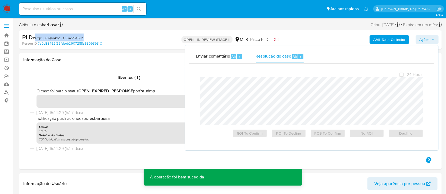
scroll to position [106, 0]
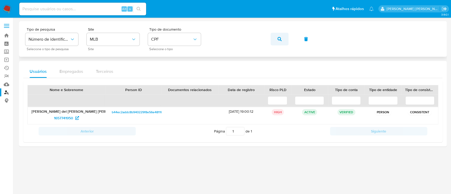
click at [283, 38] on button "button" at bounding box center [280, 39] width 18 height 13
click at [67, 119] on span "405555967" at bounding box center [63, 118] width 19 height 8
click at [279, 37] on icon "button" at bounding box center [280, 39] width 4 height 4
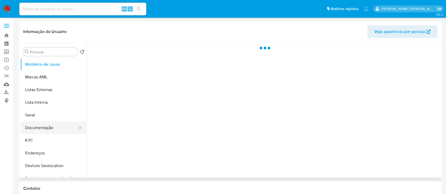
select select "10"
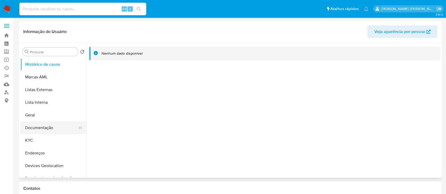
click at [46, 126] on button "Documentação" at bounding box center [51, 128] width 62 height 13
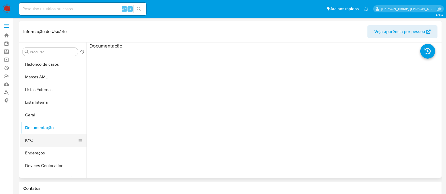
click at [44, 136] on button "KYC" at bounding box center [51, 140] width 62 height 13
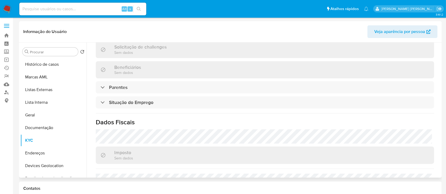
scroll to position [230, 0]
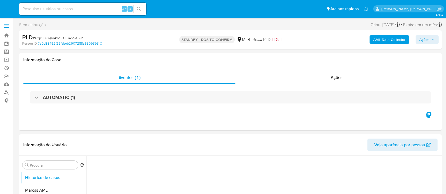
select select "10"
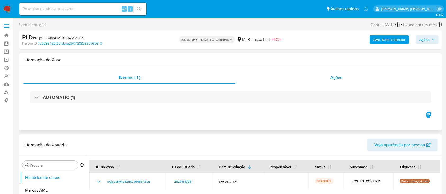
click at [288, 77] on div "Ações" at bounding box center [336, 77] width 202 height 13
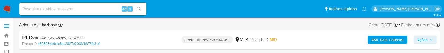
select select "10"
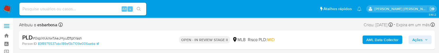
select select "10"
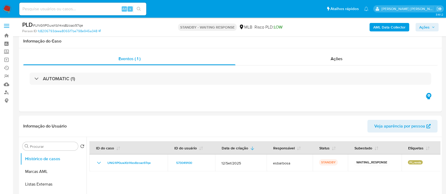
select select "10"
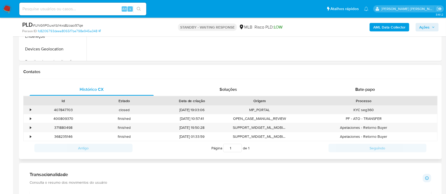
scroll to position [212, 0]
click at [339, 89] on div "Bate-papo" at bounding box center [365, 89] width 124 height 13
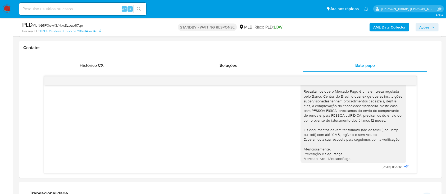
scroll to position [247, 0]
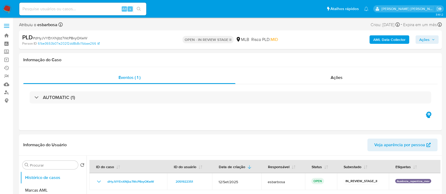
select select "10"
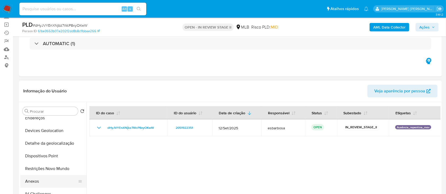
scroll to position [106, 0]
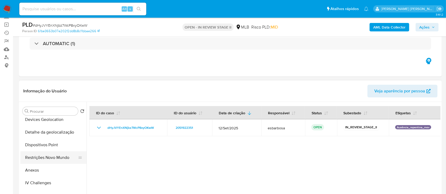
click at [52, 162] on button "Restrições Novo Mundo" at bounding box center [51, 158] width 62 height 13
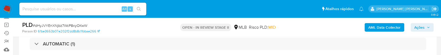
click at [440, 30] on div "PLD # dHyJVYEnXNjbz7WcP8xyOKwW Person ID 61be3653b07e202f2dd8b8c11bbae266 OPEN …" at bounding box center [220, 27] width 441 height 19
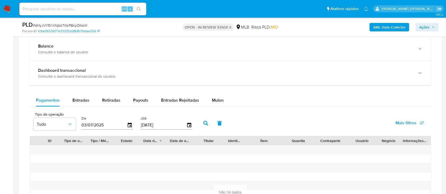
scroll to position [353, 0]
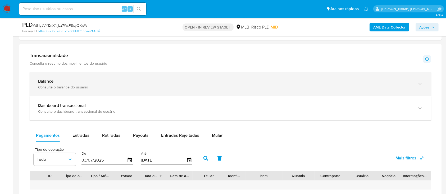
click at [169, 83] on div "Balance" at bounding box center [225, 81] width 374 height 5
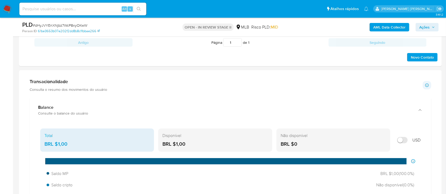
scroll to position [317, 0]
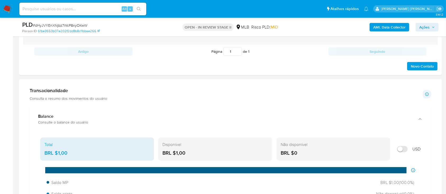
click at [102, 94] on div "Transacionalidade Consulta o resumo dos movimentos do usuário" at bounding box center [68, 94] width 77 height 13
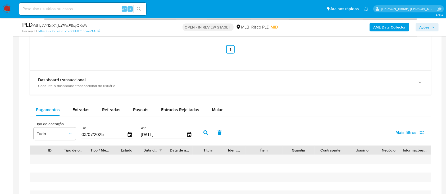
scroll to position [564, 0]
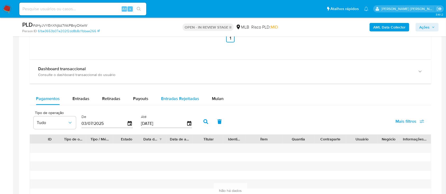
click at [175, 101] on span "Entradas Rejeitadas" at bounding box center [180, 99] width 38 height 6
select select "10"
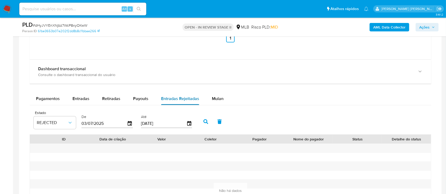
scroll to position [599, 0]
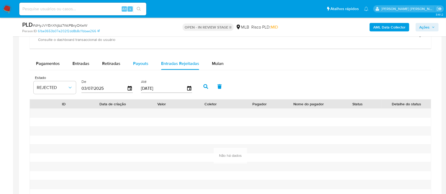
click at [146, 65] on span "Payouts" at bounding box center [140, 64] width 15 height 6
select select "10"
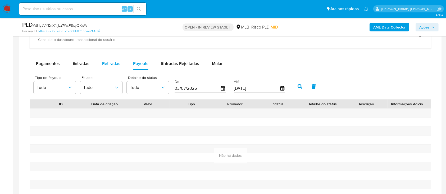
click at [117, 65] on span "Retiradas" at bounding box center [111, 64] width 18 height 6
select select "10"
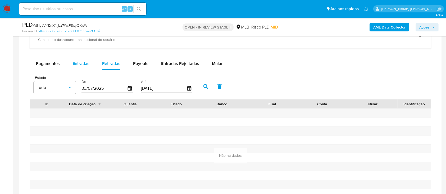
click at [86, 63] on span "Entradas" at bounding box center [80, 64] width 17 height 6
select select "10"
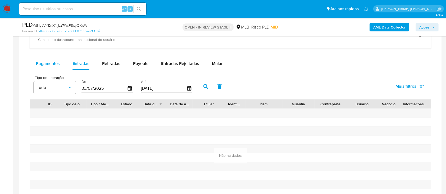
click at [56, 63] on span "Pagamentos" at bounding box center [48, 64] width 24 height 6
click at [83, 63] on span "Entradas" at bounding box center [80, 64] width 17 height 6
click at [115, 63] on span "Retiradas" at bounding box center [111, 64] width 18 height 6
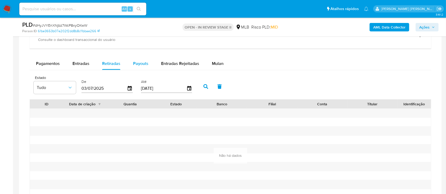
drag, startPoint x: 138, startPoint y: 64, endPoint x: 144, endPoint y: 64, distance: 6.6
click at [138, 64] on span "Payouts" at bounding box center [140, 64] width 15 height 6
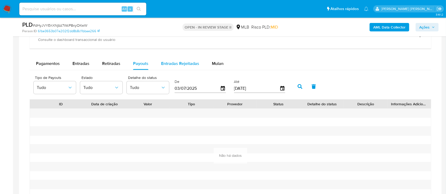
click at [170, 65] on span "Entradas Rejeitadas" at bounding box center [180, 64] width 38 height 6
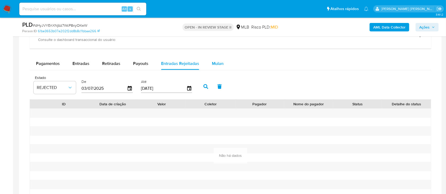
click at [218, 65] on span "Mulan" at bounding box center [218, 64] width 12 height 6
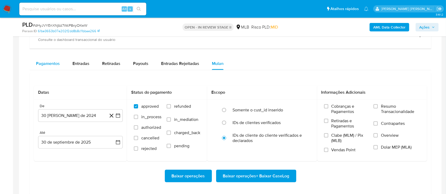
click at [58, 62] on span "Pagamentos" at bounding box center [48, 64] width 24 height 6
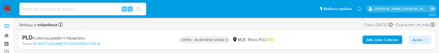
select select "10"
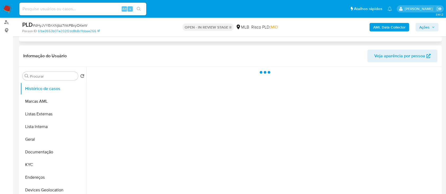
select select "10"
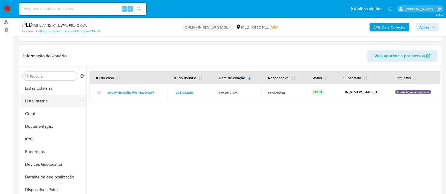
scroll to position [35, 0]
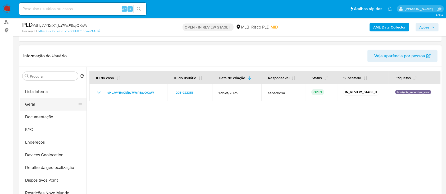
click at [40, 103] on button "Geral" at bounding box center [51, 104] width 62 height 13
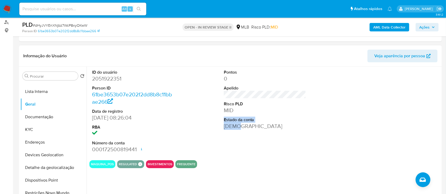
drag, startPoint x: 238, startPoint y: 128, endPoint x: 224, endPoint y: 122, distance: 15.5
click at [224, 122] on dl "Pontos 0 Apelido Risco PLD MID Estado da conta [DEMOGRAPHIC_DATA]" at bounding box center [265, 100] width 83 height 61
click at [230, 158] on section "ID do usuário 2051922351 Person ID 61be3653b07e202f2dd8b8c11bbae266 Data de reg…" at bounding box center [264, 118] width 351 height 102
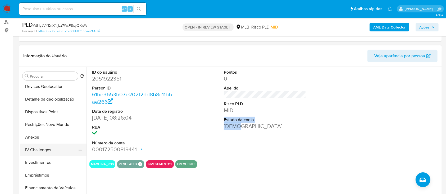
scroll to position [106, 0]
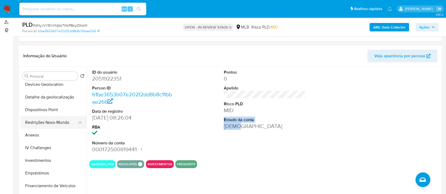
click at [44, 125] on button "Restrições Novo Mundo" at bounding box center [51, 122] width 62 height 13
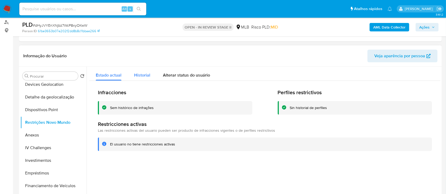
click at [144, 75] on span "Historial" at bounding box center [142, 75] width 16 height 6
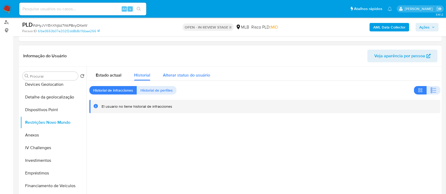
click at [178, 76] on span "Alterar status do usuário" at bounding box center [186, 75] width 47 height 6
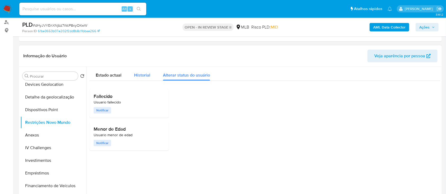
click at [141, 77] on span "Historial" at bounding box center [142, 75] width 16 height 6
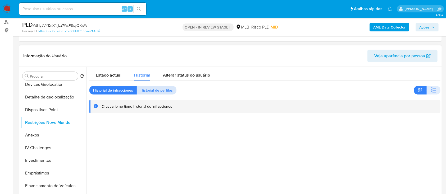
click at [155, 93] on span "Historial de perfiles" at bounding box center [156, 90] width 32 height 7
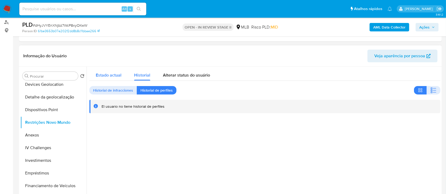
click at [101, 75] on span "Estado actual" at bounding box center [109, 75] width 26 height 6
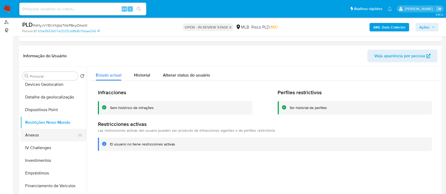
scroll to position [70, 0]
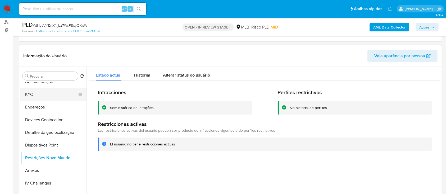
click at [35, 94] on button "KYC" at bounding box center [51, 94] width 62 height 13
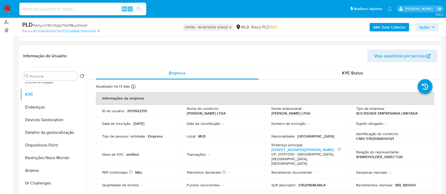
click at [370, 140] on p "CNPJ 57625164000121" at bounding box center [375, 138] width 38 height 5
copy p "57625164000121"
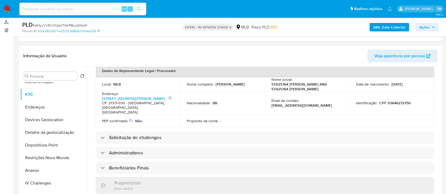
scroll to position [176, 0]
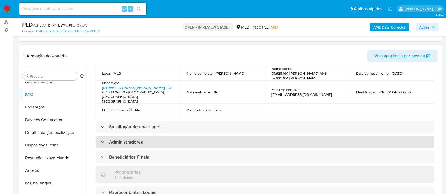
click at [132, 145] on h3 "Administradores" at bounding box center [126, 142] width 34 height 6
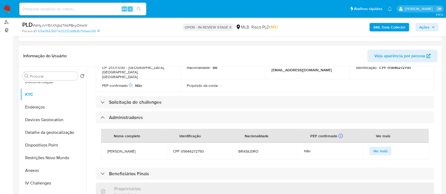
scroll to position [212, 0]
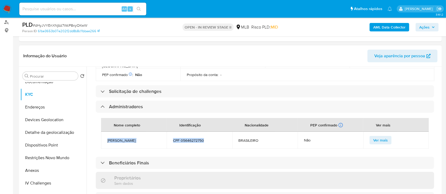
drag, startPoint x: 206, startPoint y: 146, endPoint x: 106, endPoint y: 142, distance: 99.5
click at [106, 142] on tr "[PERSON_NAME] CPF 05646272750 BRASILEIRO Não Ver mais" at bounding box center [265, 140] width 328 height 17
copy tr "[PERSON_NAME] CPF 05646272750"
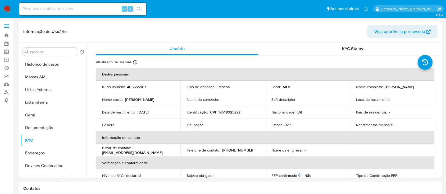
select select "10"
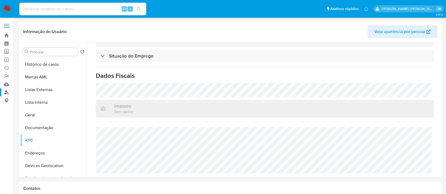
click at [6, 92] on link "Localizador de pessoas" at bounding box center [31, 93] width 63 height 8
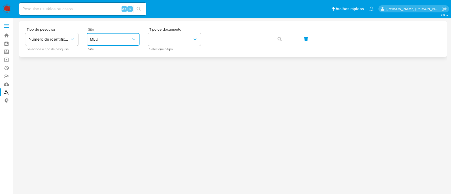
click at [133, 38] on icon "site_id" at bounding box center [133, 39] width 5 height 5
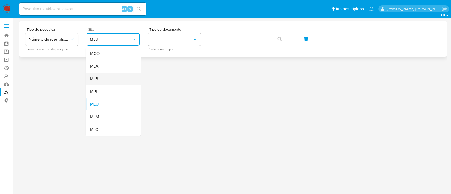
click at [118, 79] on div "MLB" at bounding box center [111, 79] width 43 height 13
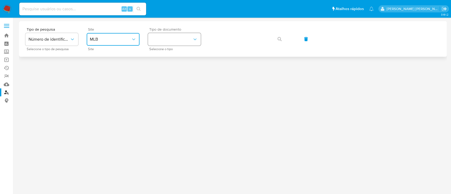
click at [167, 38] on button "identificationType" at bounding box center [174, 39] width 53 height 13
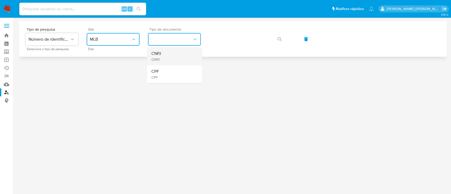
click at [173, 56] on div "CNPJ CNPJ" at bounding box center [172, 56] width 43 height 18
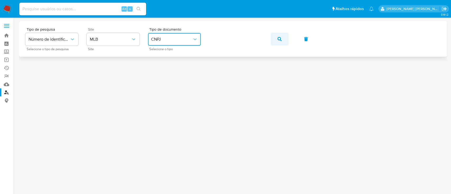
click at [282, 42] on button "button" at bounding box center [280, 39] width 18 height 13
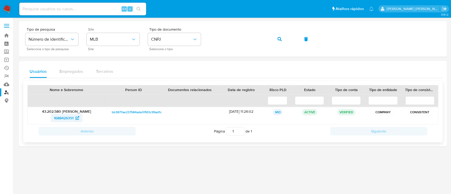
click at [66, 118] on span "1688426351" at bounding box center [64, 118] width 20 height 8
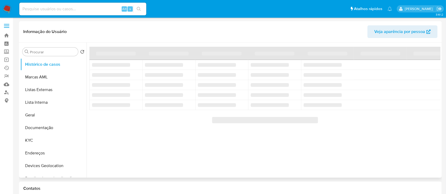
select select "10"
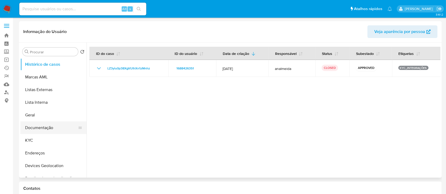
click at [46, 130] on button "Documentação" at bounding box center [51, 128] width 62 height 13
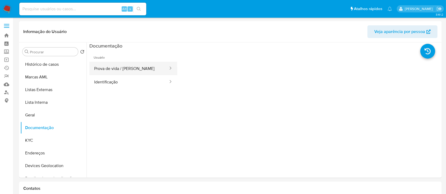
click at [131, 64] on button "Prova de vida / Selfie" at bounding box center [128, 68] width 79 height 13
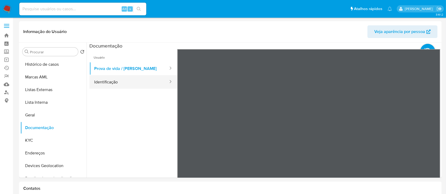
click at [109, 81] on button "Identificação" at bounding box center [128, 81] width 79 height 13
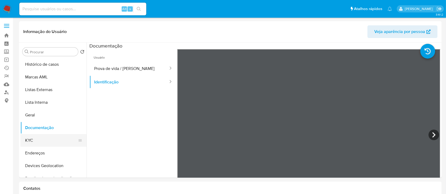
click at [36, 141] on button "KYC" at bounding box center [51, 140] width 62 height 13
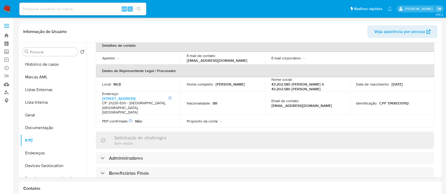
scroll to position [212, 0]
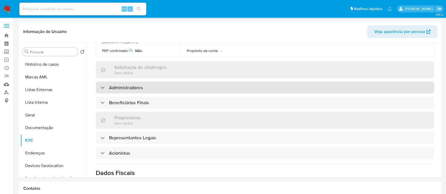
click at [126, 85] on h3 "Administradores" at bounding box center [126, 88] width 34 height 6
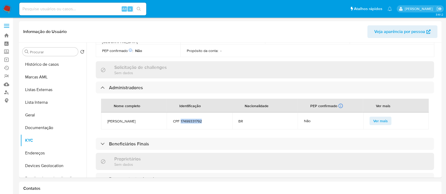
drag, startPoint x: 194, startPoint y: 117, endPoint x: 180, endPoint y: 114, distance: 14.3
click at [180, 119] on span "CPF 17499331792" at bounding box center [199, 121] width 53 height 5
copy span "17499331792"
click at [212, 119] on span "CPF 17499331792" at bounding box center [199, 121] width 53 height 5
drag, startPoint x: 214, startPoint y: 115, endPoint x: 107, endPoint y: 114, distance: 106.6
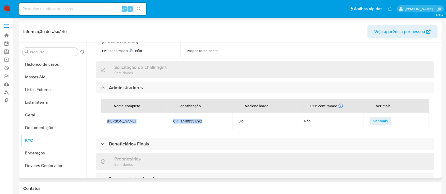
click at [107, 114] on tr "Thaynara Cristina Santos Maia CPF 17499331792 BR Não Ver mais" at bounding box center [265, 121] width 328 height 17
copy tr "Thaynara Cristina Santos Maia CPF 17499331792"
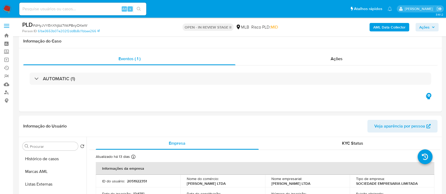
select select "10"
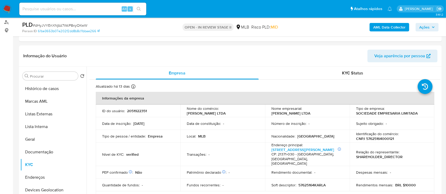
scroll to position [212, 0]
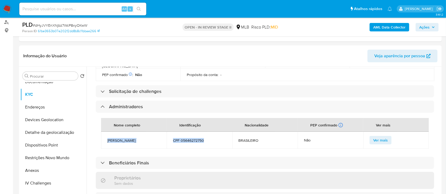
click at [422, 27] on span "Ações" at bounding box center [424, 27] width 10 height 8
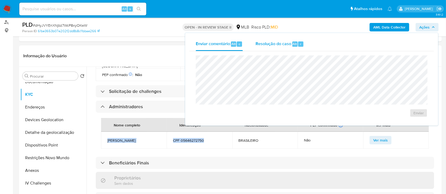
click at [270, 45] on span "Resolução do caso" at bounding box center [273, 44] width 36 height 6
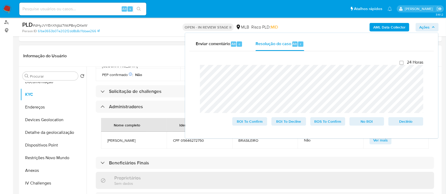
drag, startPoint x: 131, startPoint y: 149, endPoint x: 108, endPoint y: 144, distance: 24.1
click at [108, 143] on span "KARLA DE FATIMA ANSELMO DE OLIVEIRA" at bounding box center [133, 140] width 53 height 5
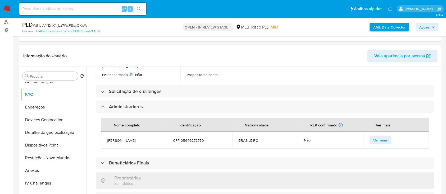
copy span "KARLA DE FATIMA ANSELMO DE OLIVEIRA"
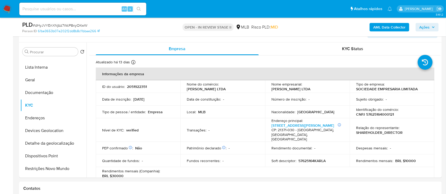
scroll to position [106, 0]
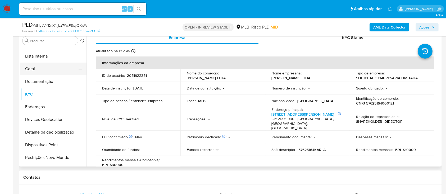
click at [43, 71] on button "Geral" at bounding box center [51, 69] width 62 height 13
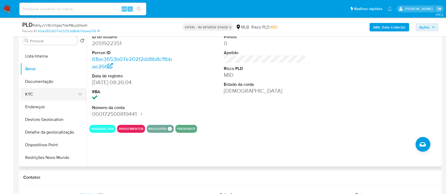
click at [42, 92] on button "KYC" at bounding box center [51, 94] width 62 height 13
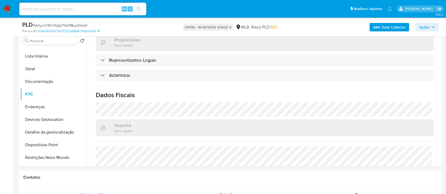
scroll to position [300, 0]
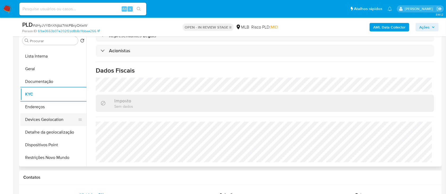
click at [55, 120] on button "Devices Geolocation" at bounding box center [51, 119] width 62 height 13
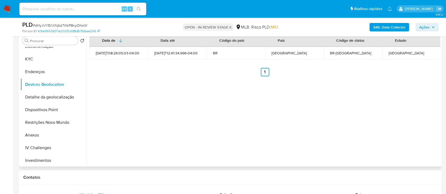
scroll to position [70, 0]
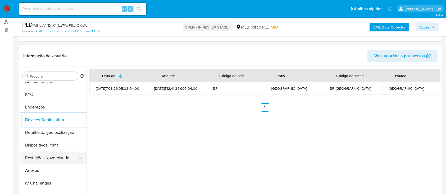
click at [46, 158] on button "Restrições Novo Mundo" at bounding box center [51, 158] width 62 height 13
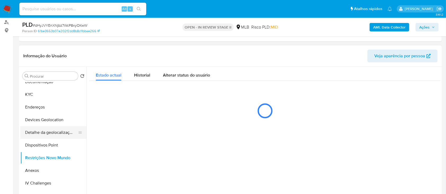
scroll to position [106, 0]
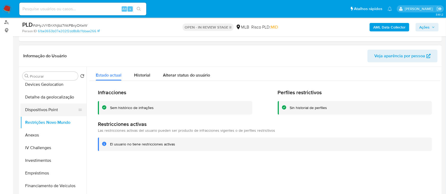
click at [63, 111] on button "Dispositivos Point" at bounding box center [51, 110] width 62 height 13
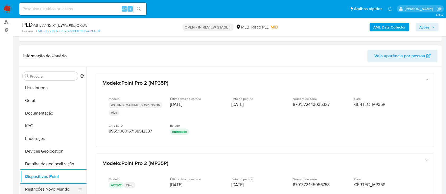
scroll to position [35, 0]
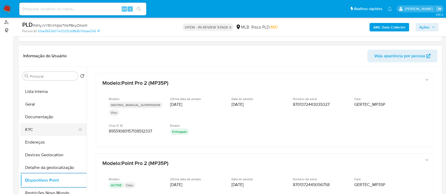
click at [45, 128] on button "KYC" at bounding box center [51, 129] width 62 height 13
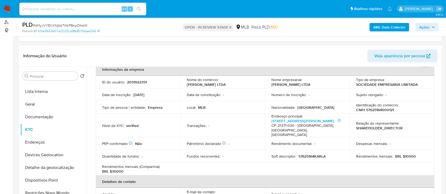
scroll to position [18, 0]
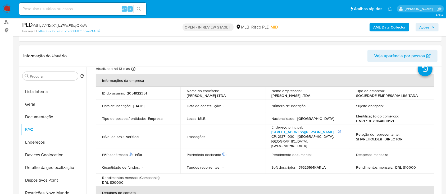
click at [377, 123] on p "CNPJ 57625164000121" at bounding box center [375, 121] width 38 height 5
copy p "57625164000121"
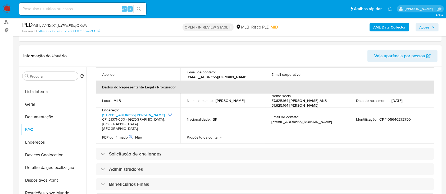
scroll to position [194, 0]
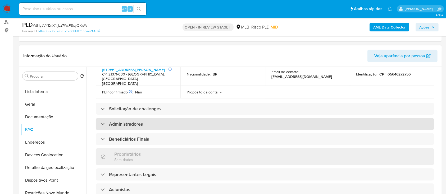
click at [135, 127] on h3 "Administradores" at bounding box center [126, 124] width 34 height 6
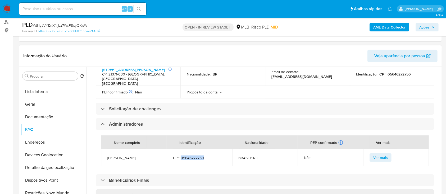
drag, startPoint x: 203, startPoint y: 163, endPoint x: 180, endPoint y: 163, distance: 23.3
click at [180, 161] on span "CPF 05646272750" at bounding box center [199, 158] width 53 height 5
copy span "05646272750"
click at [387, 28] on b "AML Data Collector" at bounding box center [389, 27] width 32 height 8
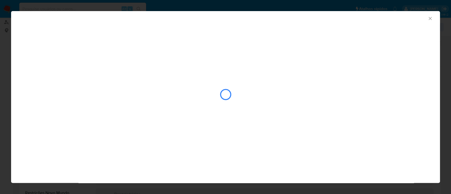
click at [281, 26] on div "closure-recommendation-modal" at bounding box center [225, 78] width 429 height 108
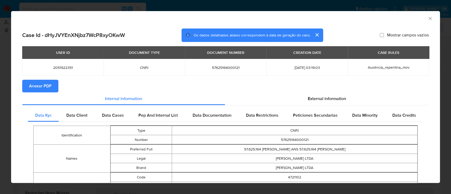
click at [44, 87] on span "Anexar PDF" at bounding box center [40, 86] width 22 height 12
click at [428, 18] on icon "Fechar a janela" at bounding box center [430, 18] width 5 height 5
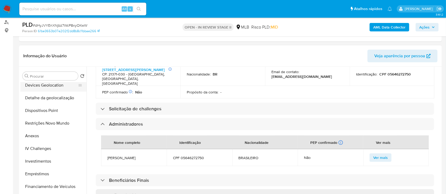
scroll to position [106, 0]
click at [43, 137] on button "Anexos" at bounding box center [51, 135] width 62 height 13
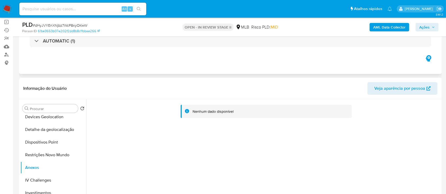
scroll to position [0, 0]
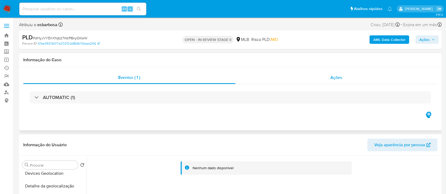
click at [301, 79] on div "Ações" at bounding box center [336, 77] width 202 height 13
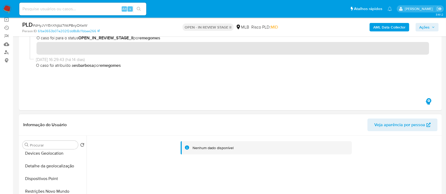
scroll to position [70, 0]
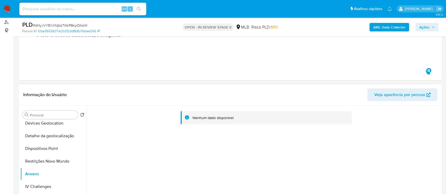
click at [222, 177] on div "Nenhum dado disponível" at bounding box center [263, 173] width 354 height 135
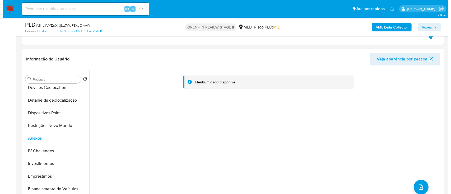
scroll to position [141, 0]
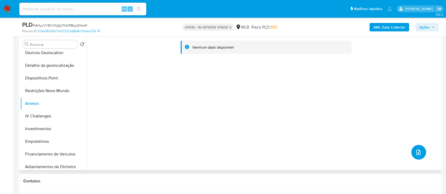
click at [421, 152] on button "upload-file" at bounding box center [418, 152] width 15 height 15
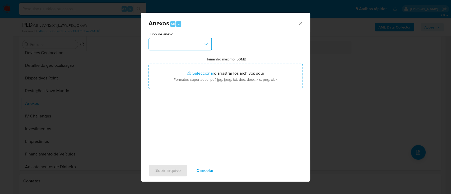
click at [188, 46] on button "button" at bounding box center [180, 44] width 63 height 13
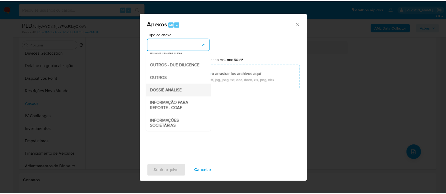
scroll to position [70, 0]
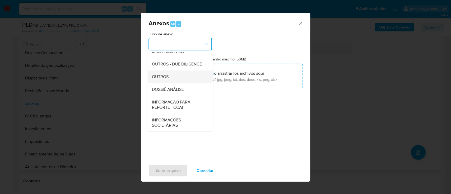
click at [165, 80] on span "OUTROS" at bounding box center [160, 76] width 17 height 5
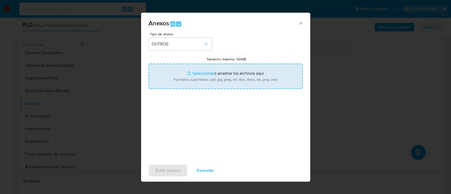
click at [202, 74] on input "Tamanho máximo: 50MB Seleccionar archivos" at bounding box center [226, 76] width 154 height 25
type input "C:\fakepath\Mulan 2051922351_2025_09_23_16_57_39.xlsx"
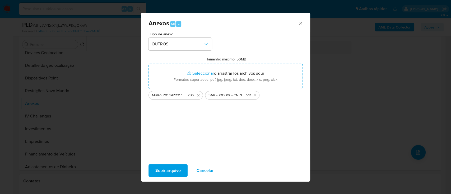
click at [170, 171] on span "Subir arquivo" at bounding box center [167, 171] width 25 height 12
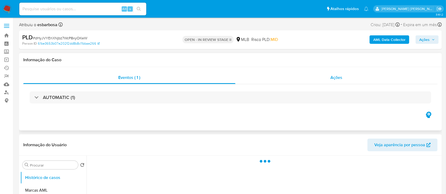
select select "10"
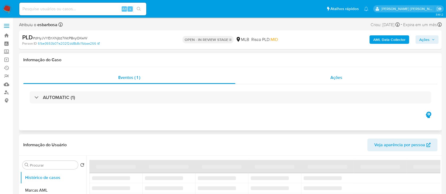
click at [283, 82] on div "Ações" at bounding box center [336, 77] width 202 height 13
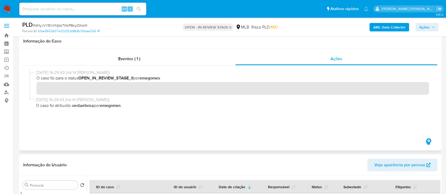
scroll to position [35, 0]
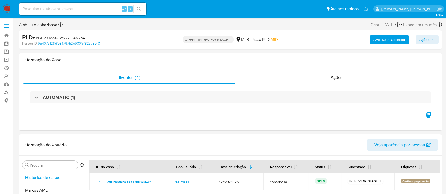
select select "10"
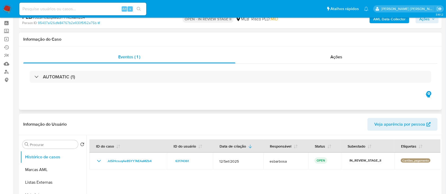
scroll to position [35, 0]
